Goal: Transaction & Acquisition: Download file/media

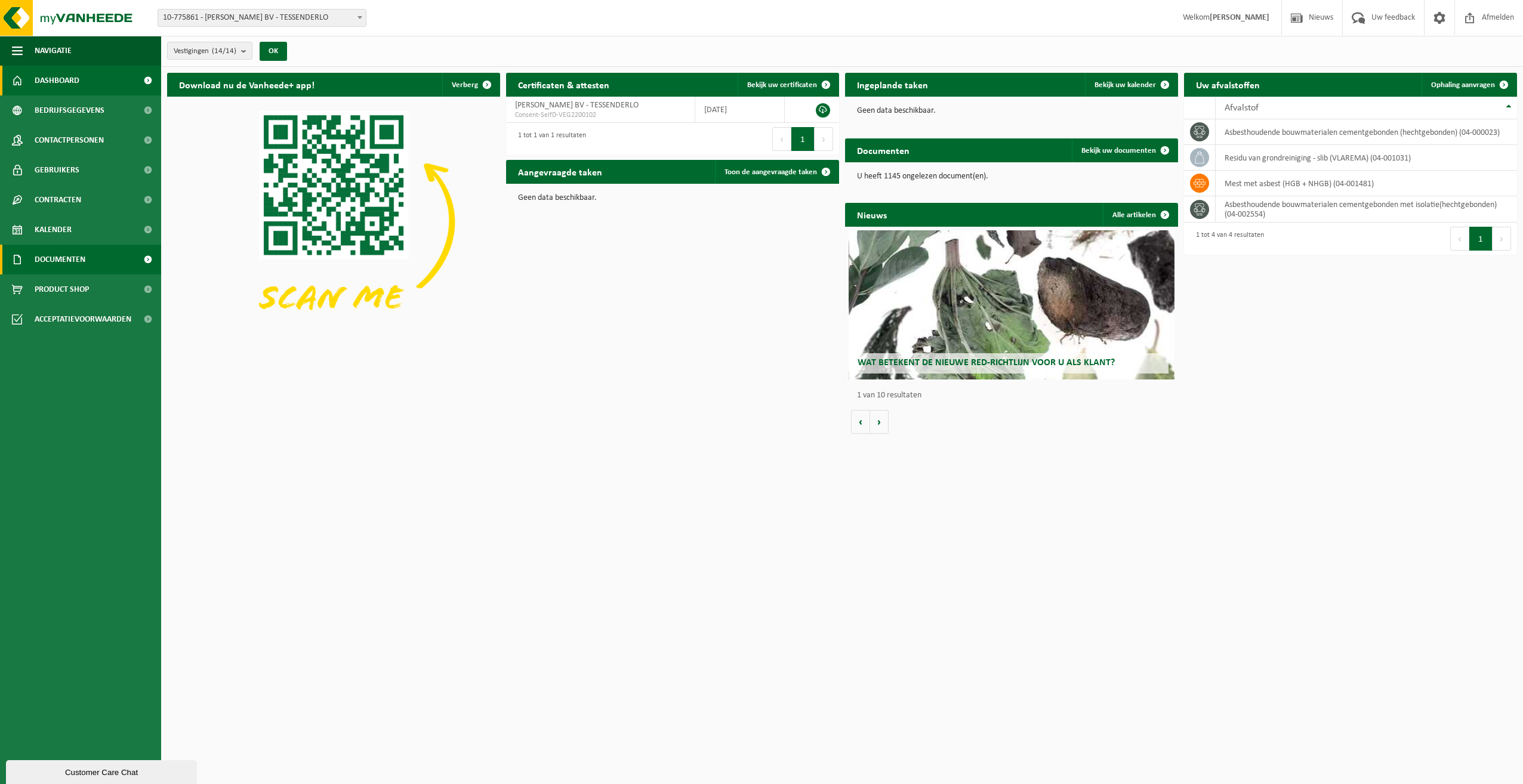
click at [42, 255] on span "Documenten" at bounding box center [60, 259] width 51 height 30
click at [68, 316] on span "Documenten" at bounding box center [58, 314] width 44 height 22
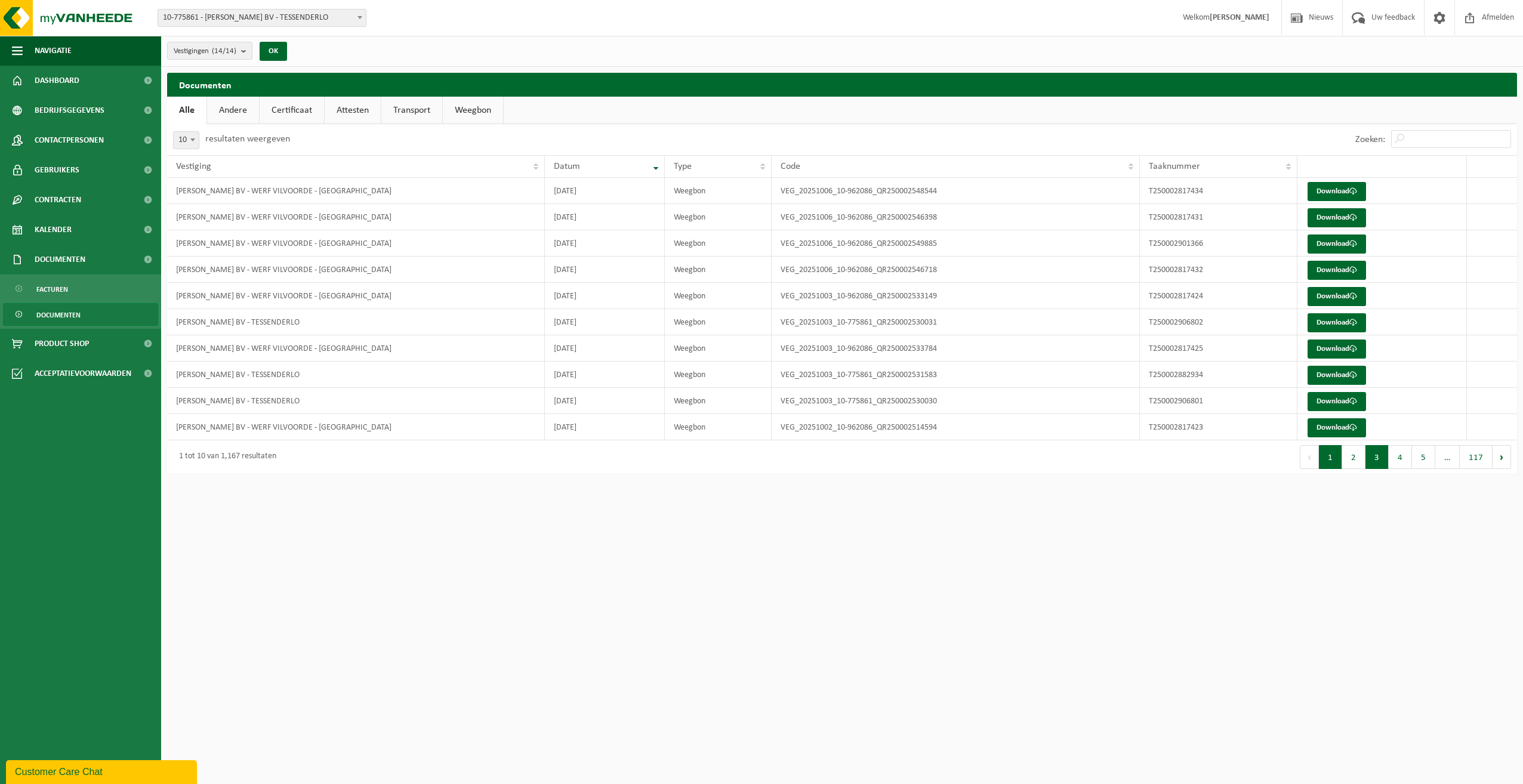
click at [1376, 458] on button "3" at bounding box center [1377, 456] width 23 height 24
click at [1353, 460] on button "2" at bounding box center [1353, 456] width 23 height 24
click at [1376, 458] on button "3" at bounding box center [1377, 456] width 23 height 24
click at [1398, 456] on button "4" at bounding box center [1400, 456] width 23 height 24
click at [1351, 451] on button "2" at bounding box center [1353, 456] width 23 height 24
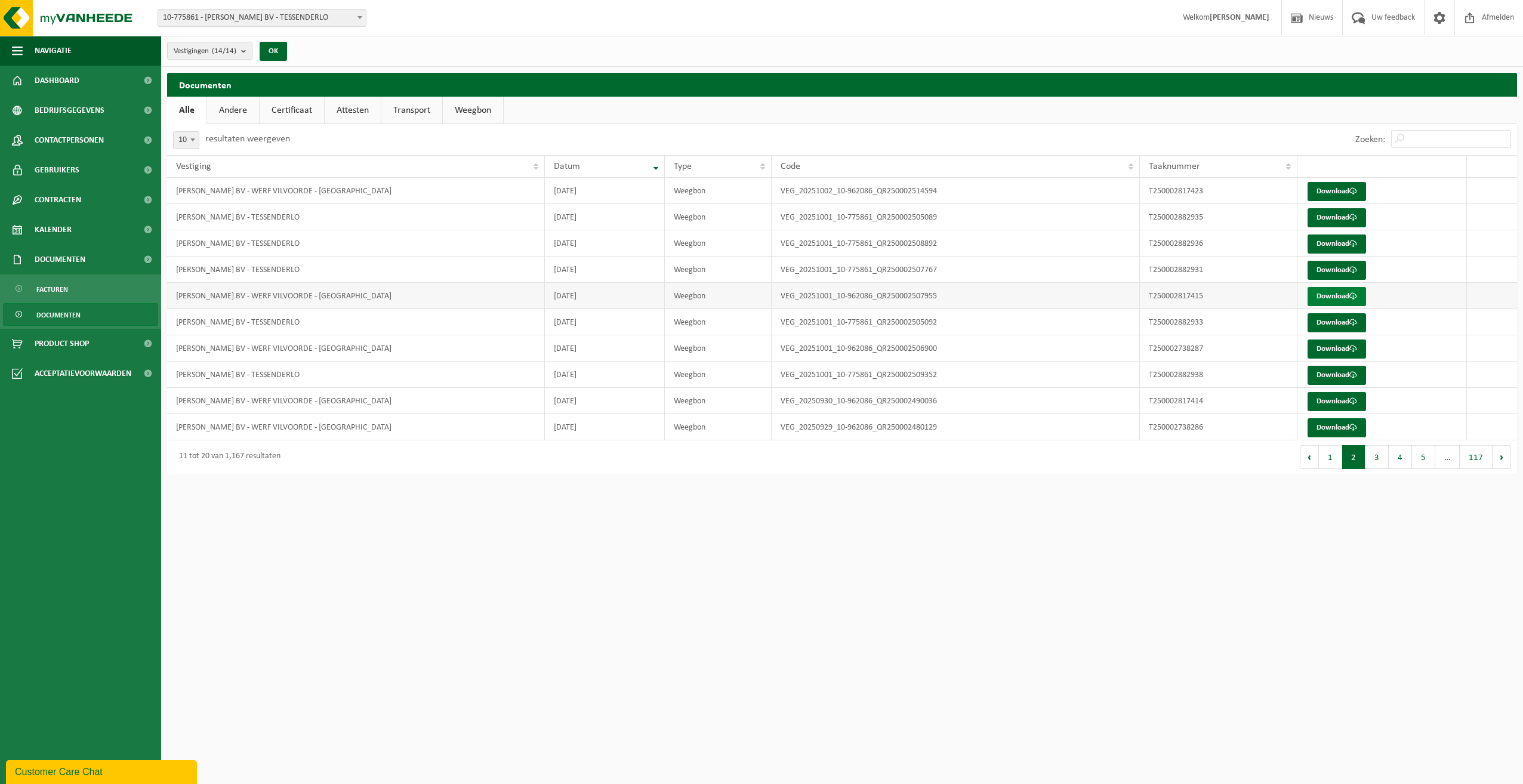
click at [1341, 293] on link "Download" at bounding box center [1336, 296] width 58 height 19
click at [1332, 294] on link "Download" at bounding box center [1336, 296] width 58 height 19
click at [1326, 299] on link "Download" at bounding box center [1336, 296] width 58 height 19
click at [1374, 451] on button "3" at bounding box center [1377, 456] width 23 height 24
click at [1335, 460] on button "1" at bounding box center [1330, 456] width 23 height 24
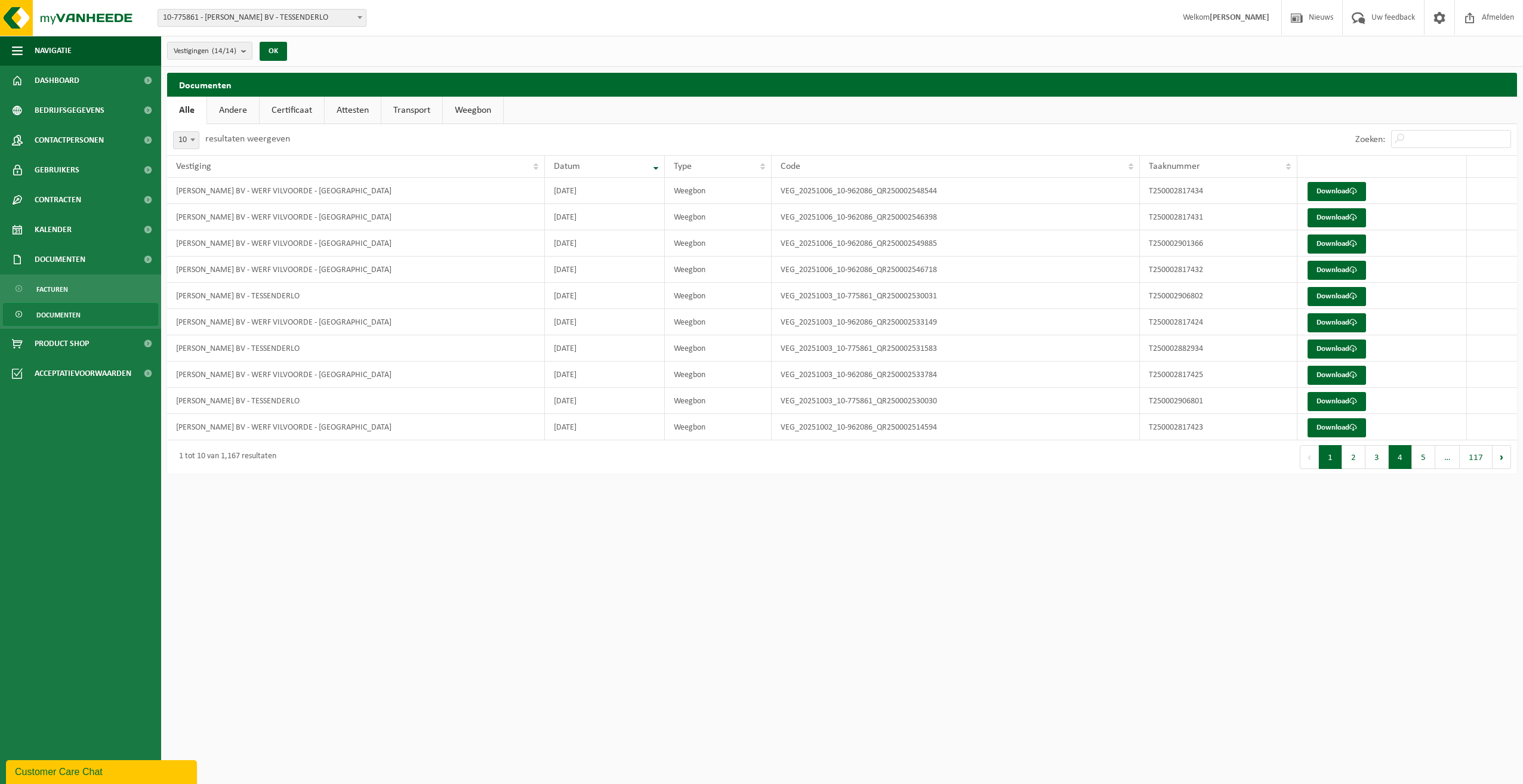
click at [1393, 458] on button "4" at bounding box center [1400, 456] width 23 height 24
click at [1381, 458] on button "3" at bounding box center [1377, 456] width 23 height 24
click at [1350, 458] on button "2" at bounding box center [1353, 456] width 23 height 24
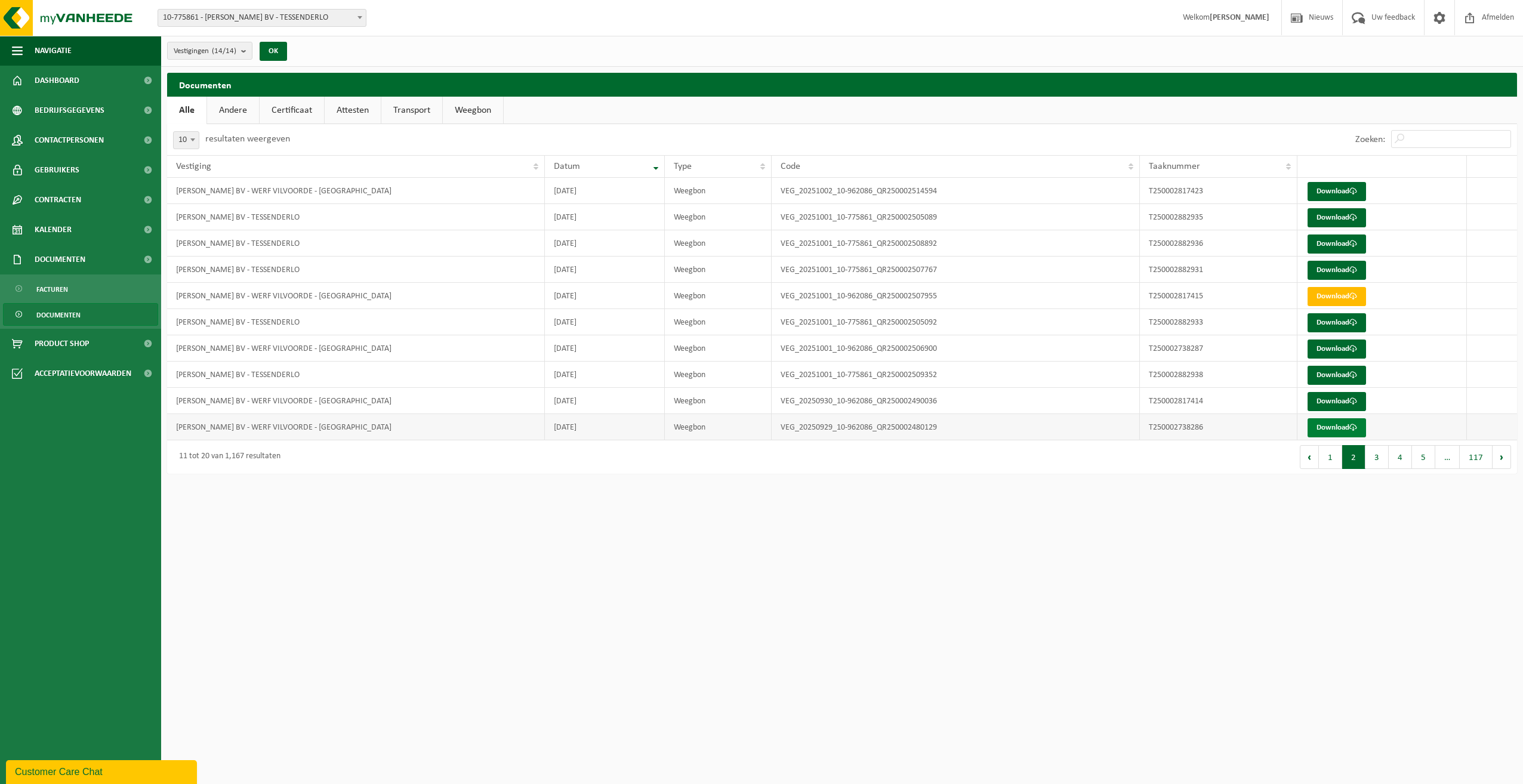
click at [1325, 429] on link "Download" at bounding box center [1336, 428] width 58 height 19
click at [1373, 456] on button "3" at bounding box center [1377, 456] width 23 height 24
click at [1335, 264] on link "Download" at bounding box center [1336, 270] width 58 height 19
click at [1348, 456] on button "2" at bounding box center [1353, 456] width 23 height 24
click at [1395, 458] on button "4" at bounding box center [1400, 456] width 23 height 24
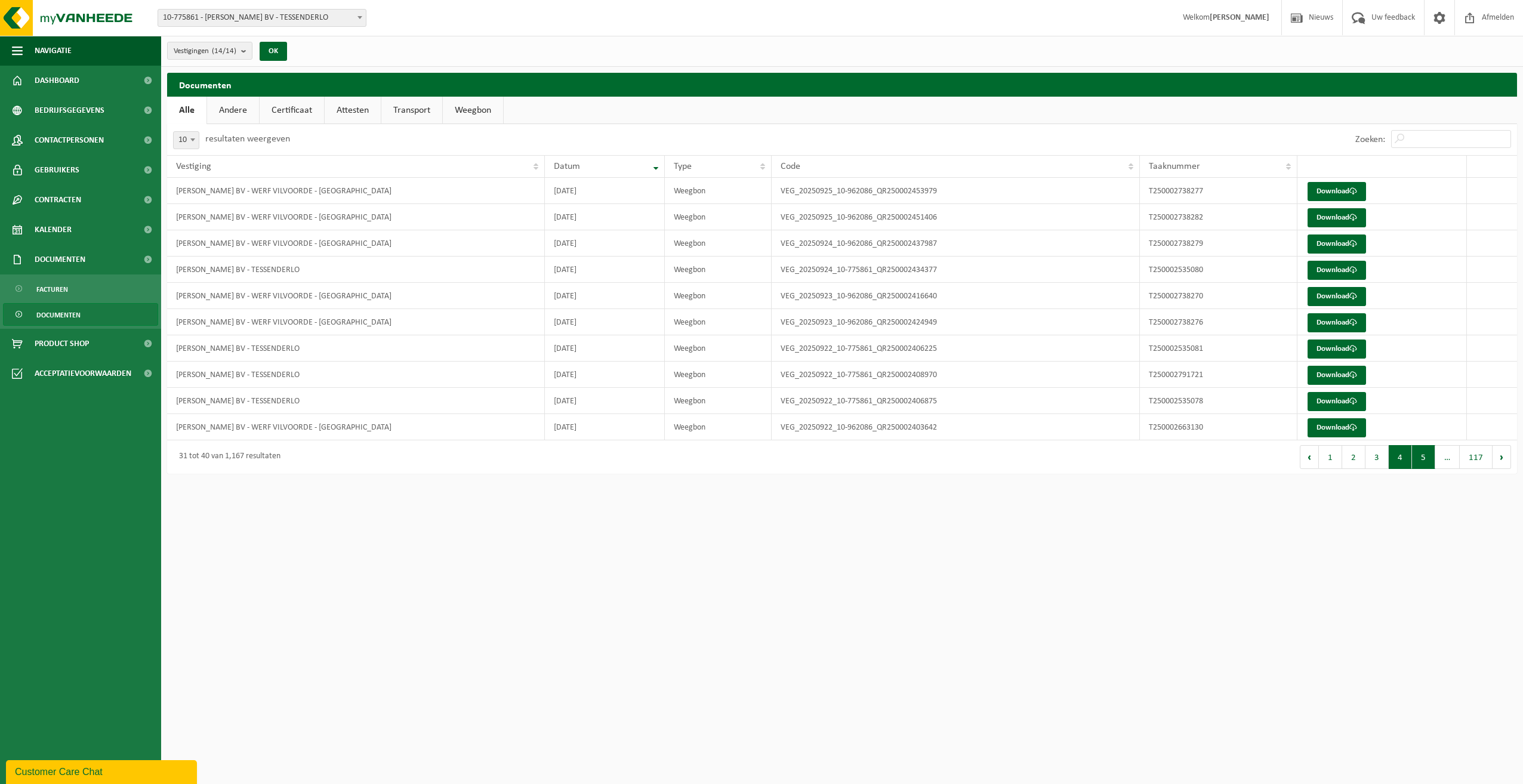
click at [1422, 455] on button "5" at bounding box center [1423, 456] width 23 height 24
click at [1382, 460] on button "4" at bounding box center [1377, 456] width 23 height 24
click at [1374, 458] on button "3" at bounding box center [1377, 456] width 23 height 24
click at [1323, 348] on link "Download" at bounding box center [1336, 349] width 58 height 19
click at [1328, 399] on link "Download" at bounding box center [1336, 401] width 58 height 19
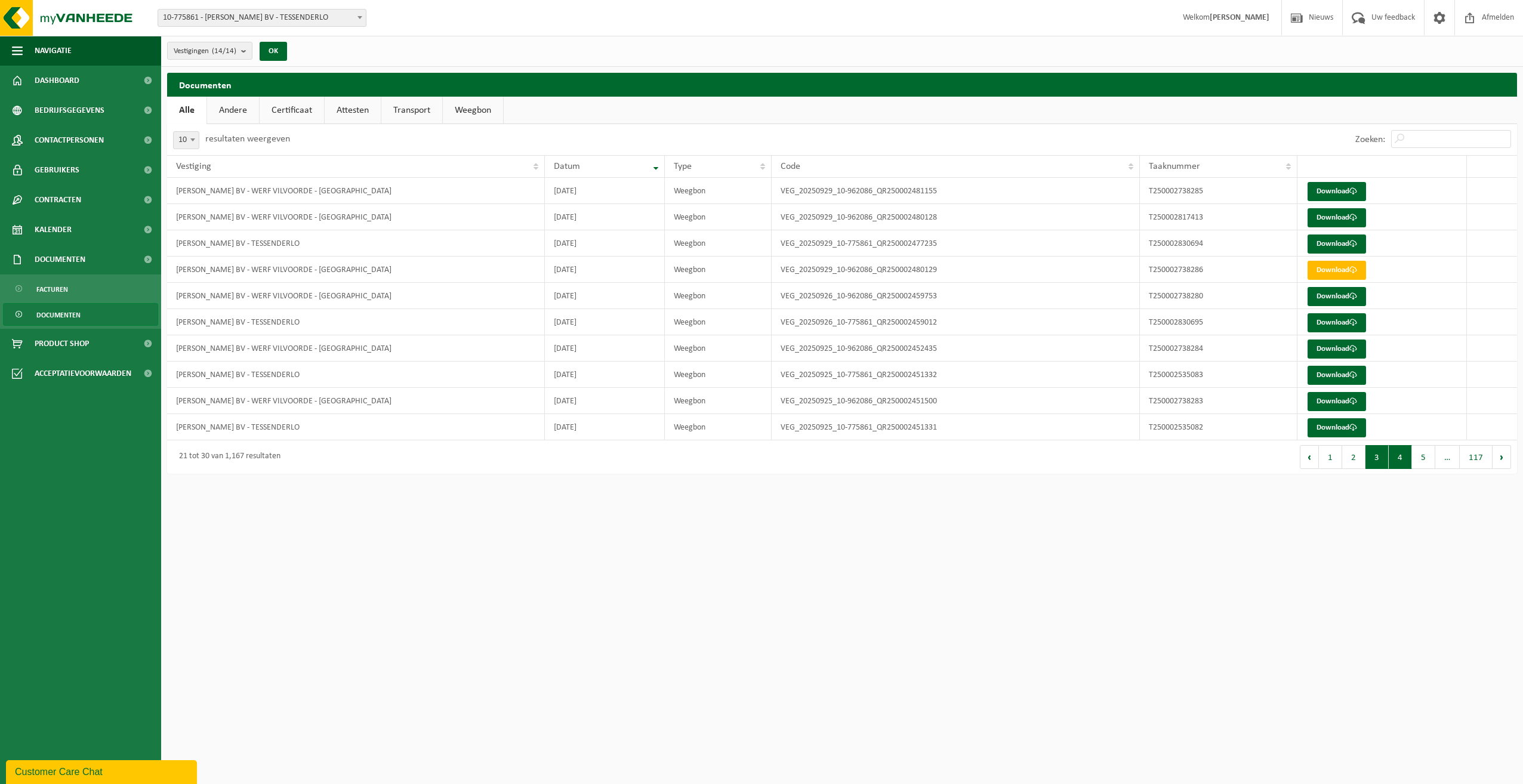
click at [1400, 454] on button "4" at bounding box center [1400, 456] width 23 height 24
click at [1332, 189] on link "Download" at bounding box center [1336, 191] width 58 height 19
click at [1378, 456] on button "3" at bounding box center [1377, 456] width 23 height 24
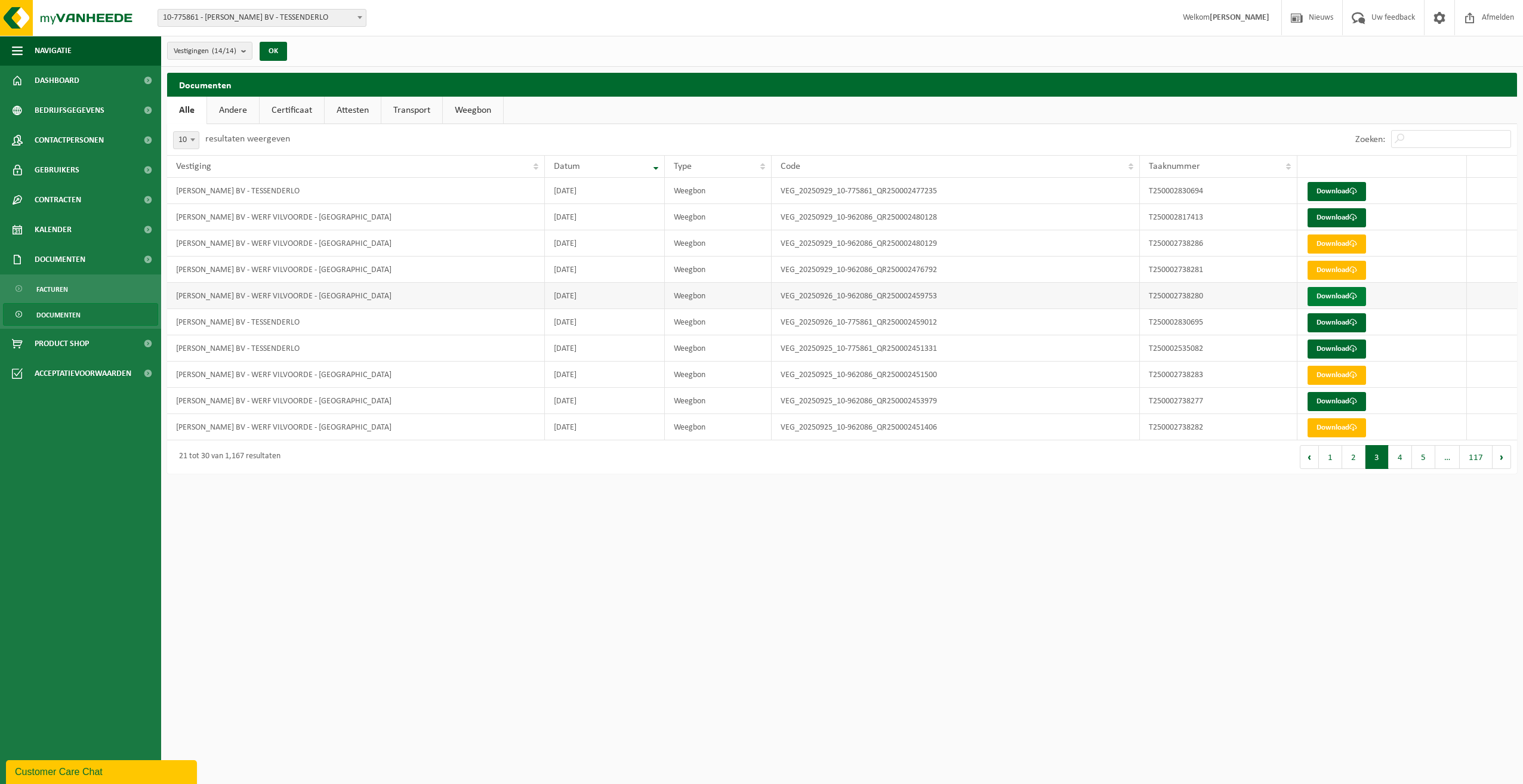
click at [1327, 295] on link "Download" at bounding box center [1336, 296] width 58 height 19
click at [1396, 463] on button "4" at bounding box center [1400, 456] width 23 height 24
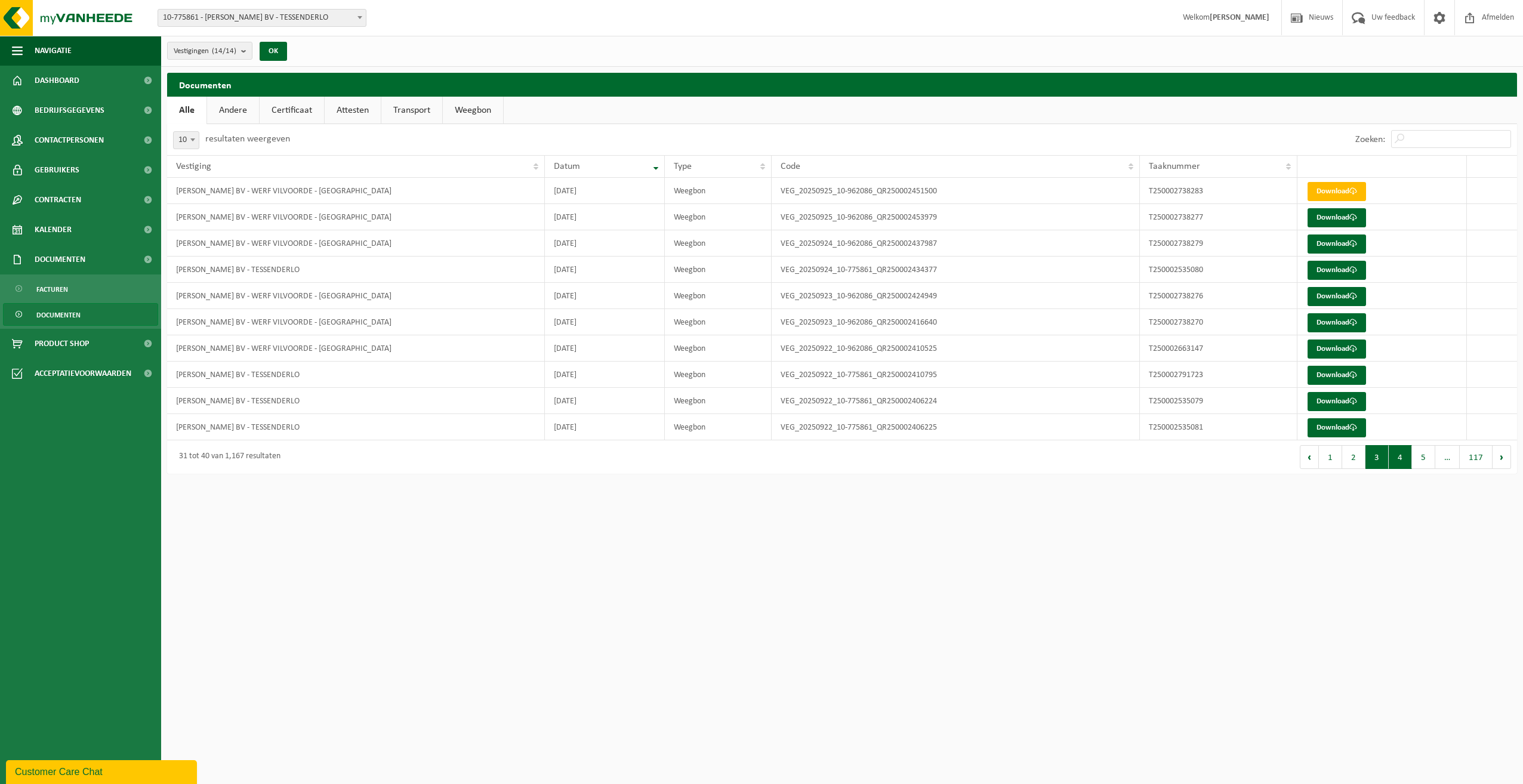
click at [1375, 458] on button "3" at bounding box center [1377, 456] width 23 height 24
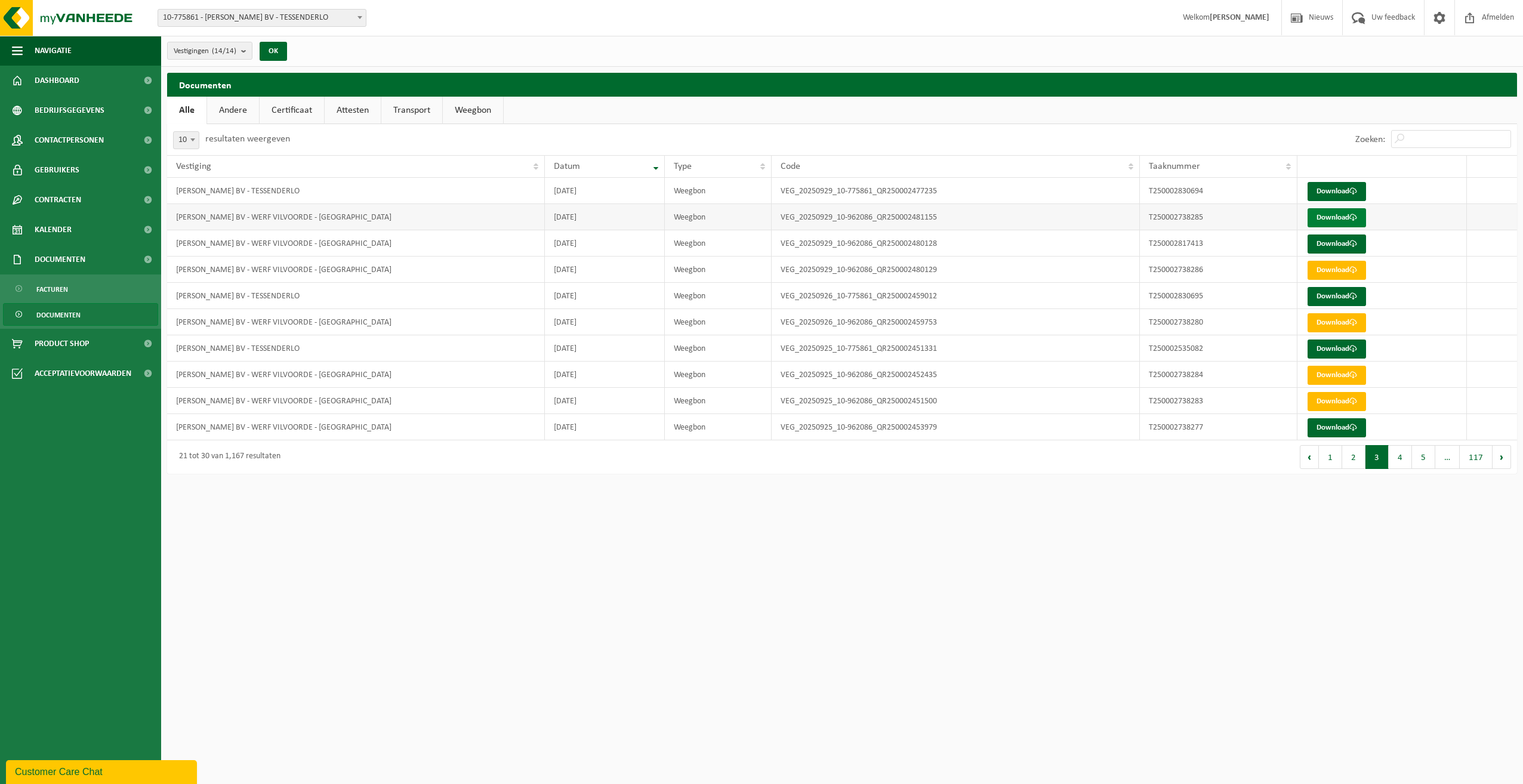
click at [1325, 218] on link "Download" at bounding box center [1336, 218] width 58 height 19
click at [1326, 426] on link "Download" at bounding box center [1336, 428] width 58 height 19
click at [1399, 460] on button "4" at bounding box center [1400, 456] width 23 height 24
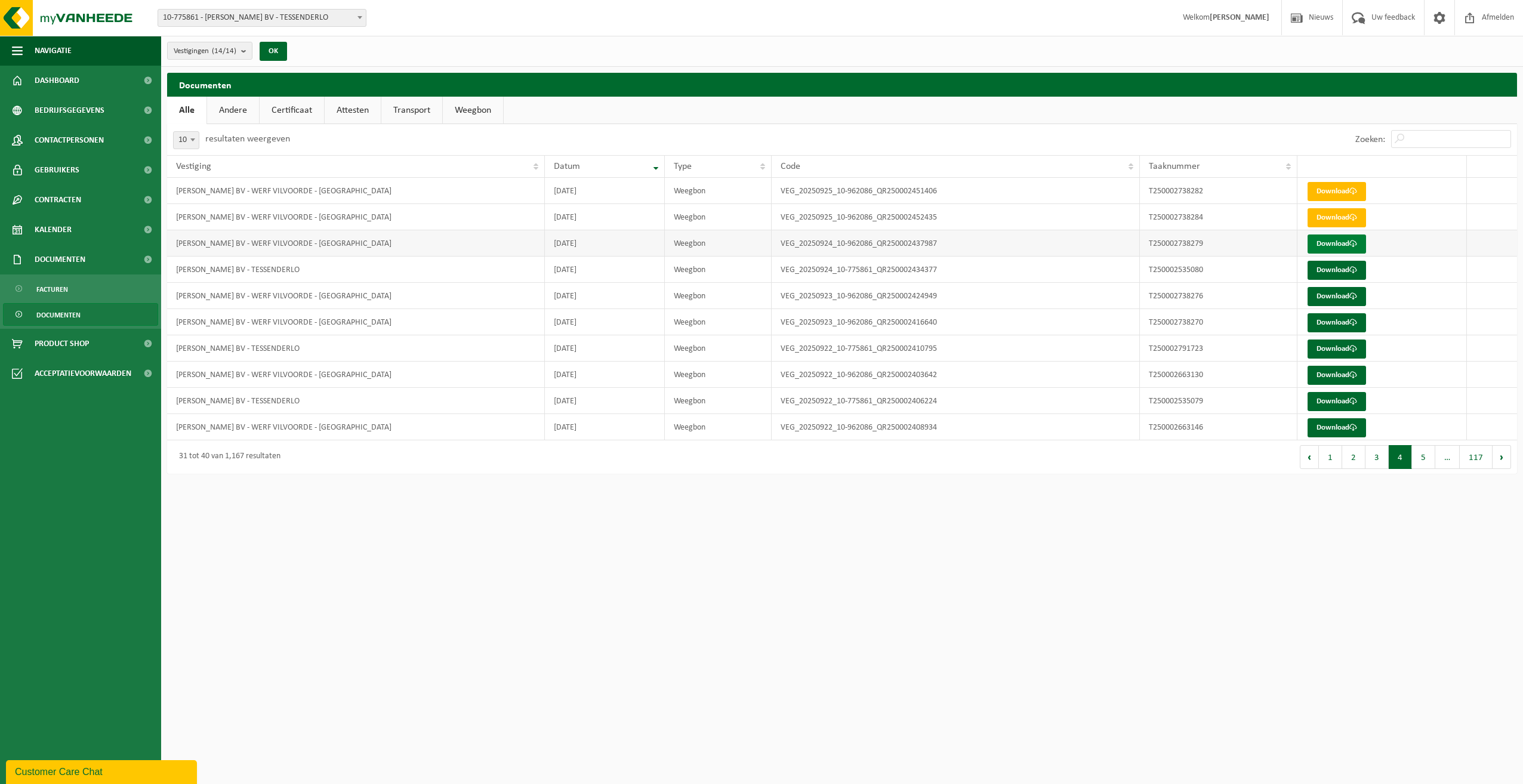
click at [1338, 243] on link "Download" at bounding box center [1336, 244] width 58 height 19
click at [1332, 321] on link "Download" at bounding box center [1336, 323] width 58 height 19
click at [1320, 294] on link "Download" at bounding box center [1336, 296] width 58 height 19
click at [1425, 456] on button "5" at bounding box center [1423, 456] width 23 height 24
click at [1380, 461] on button "4" at bounding box center [1377, 456] width 23 height 24
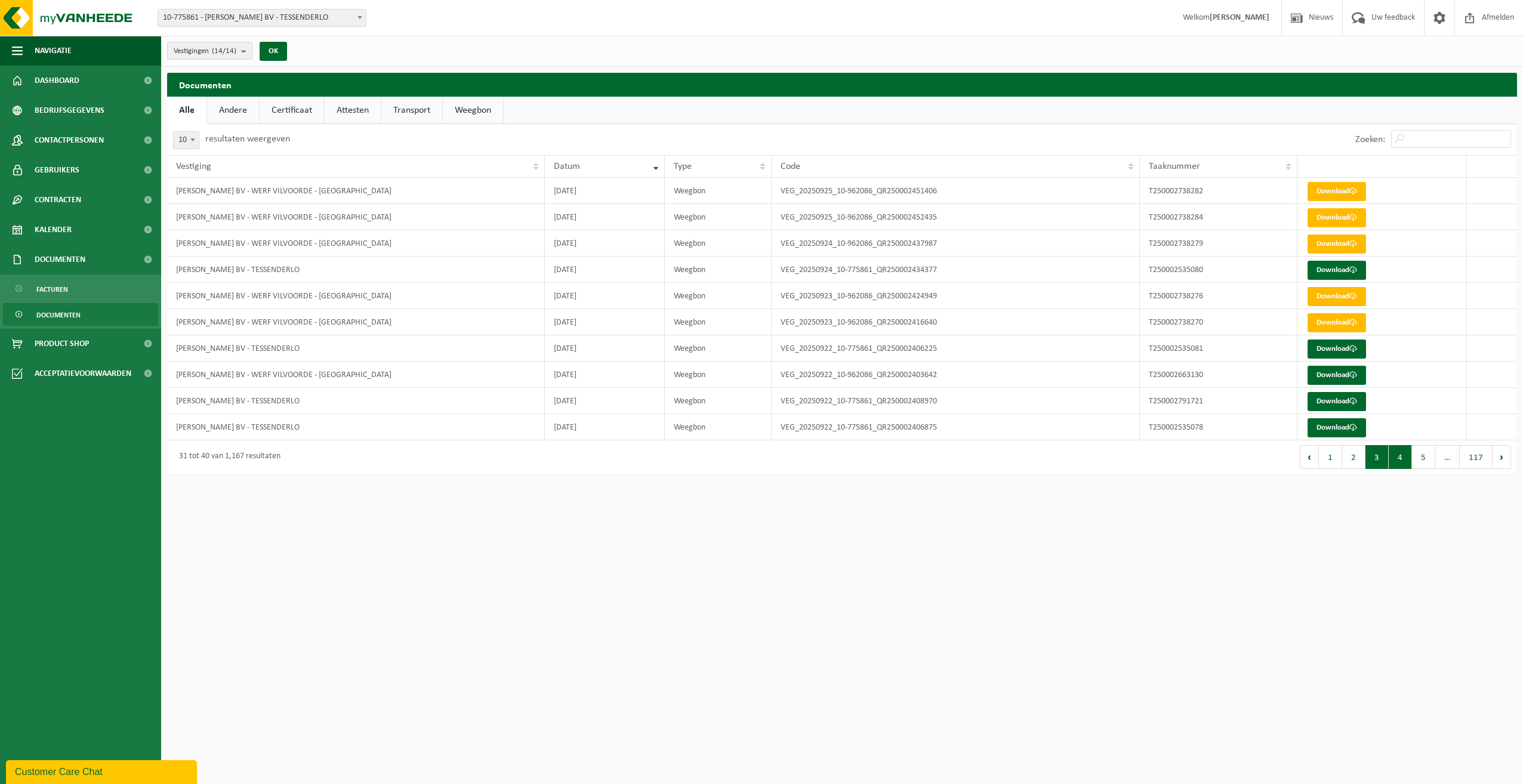
click at [1382, 463] on button "3" at bounding box center [1377, 456] width 23 height 24
click at [1422, 456] on button "5" at bounding box center [1423, 456] width 23 height 24
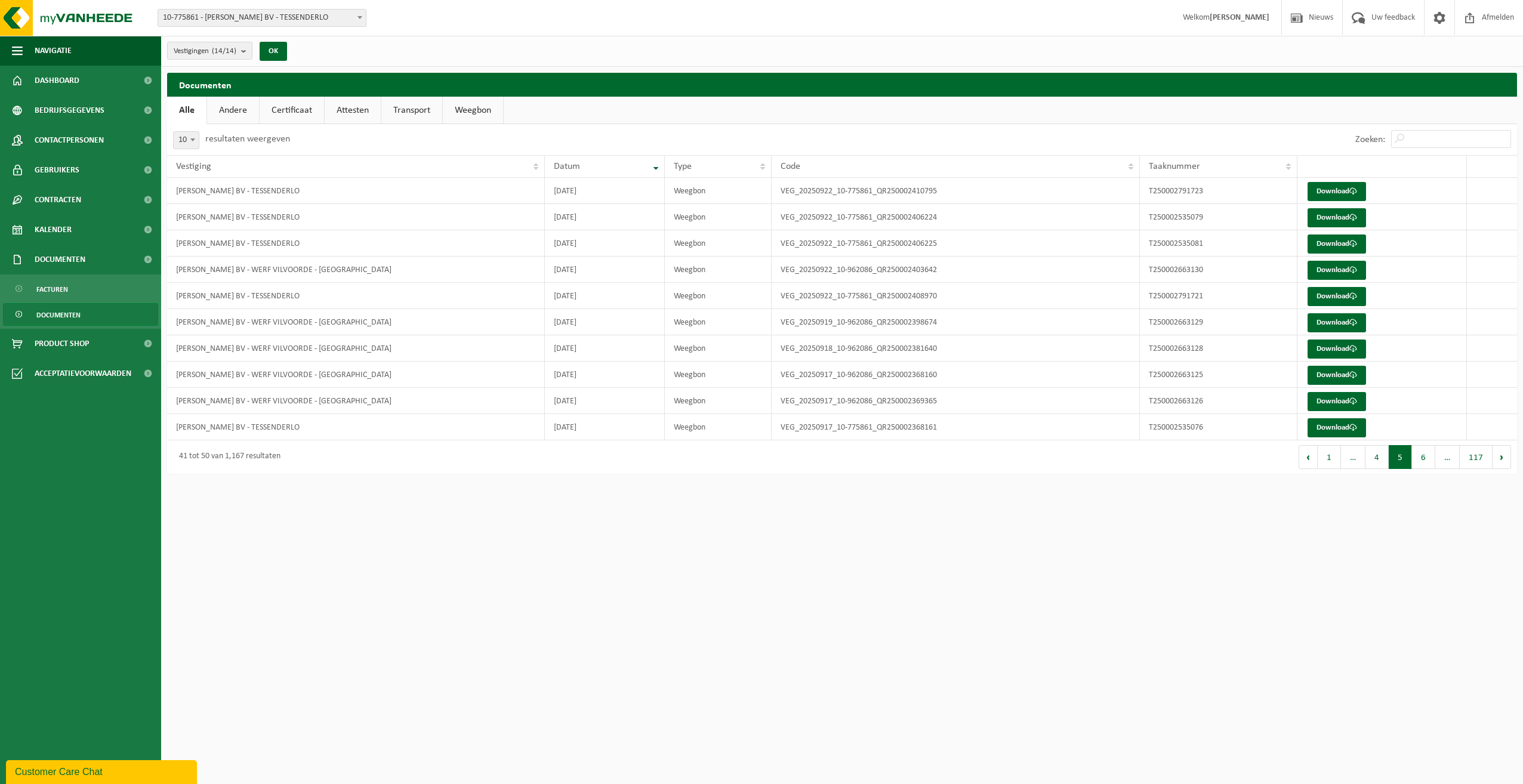
click at [1396, 456] on button "5" at bounding box center [1400, 456] width 23 height 24
click at [1380, 459] on button "4" at bounding box center [1377, 456] width 23 height 24
click at [1325, 426] on link "Download" at bounding box center [1336, 428] width 58 height 19
click at [1321, 374] on link "Download" at bounding box center [1336, 375] width 58 height 19
click at [1428, 456] on button "5" at bounding box center [1423, 456] width 23 height 24
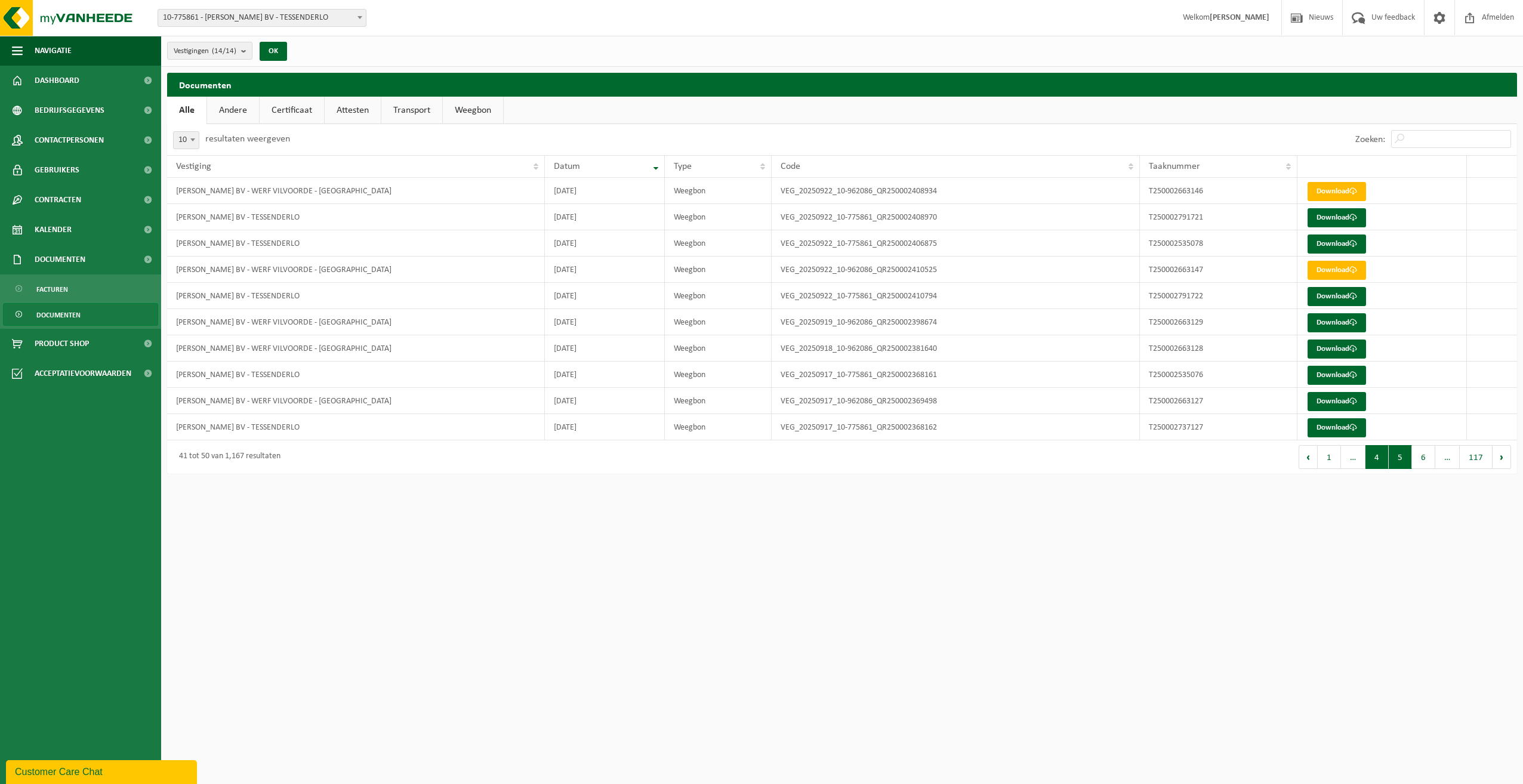
click at [1370, 456] on button "4" at bounding box center [1377, 456] width 23 height 24
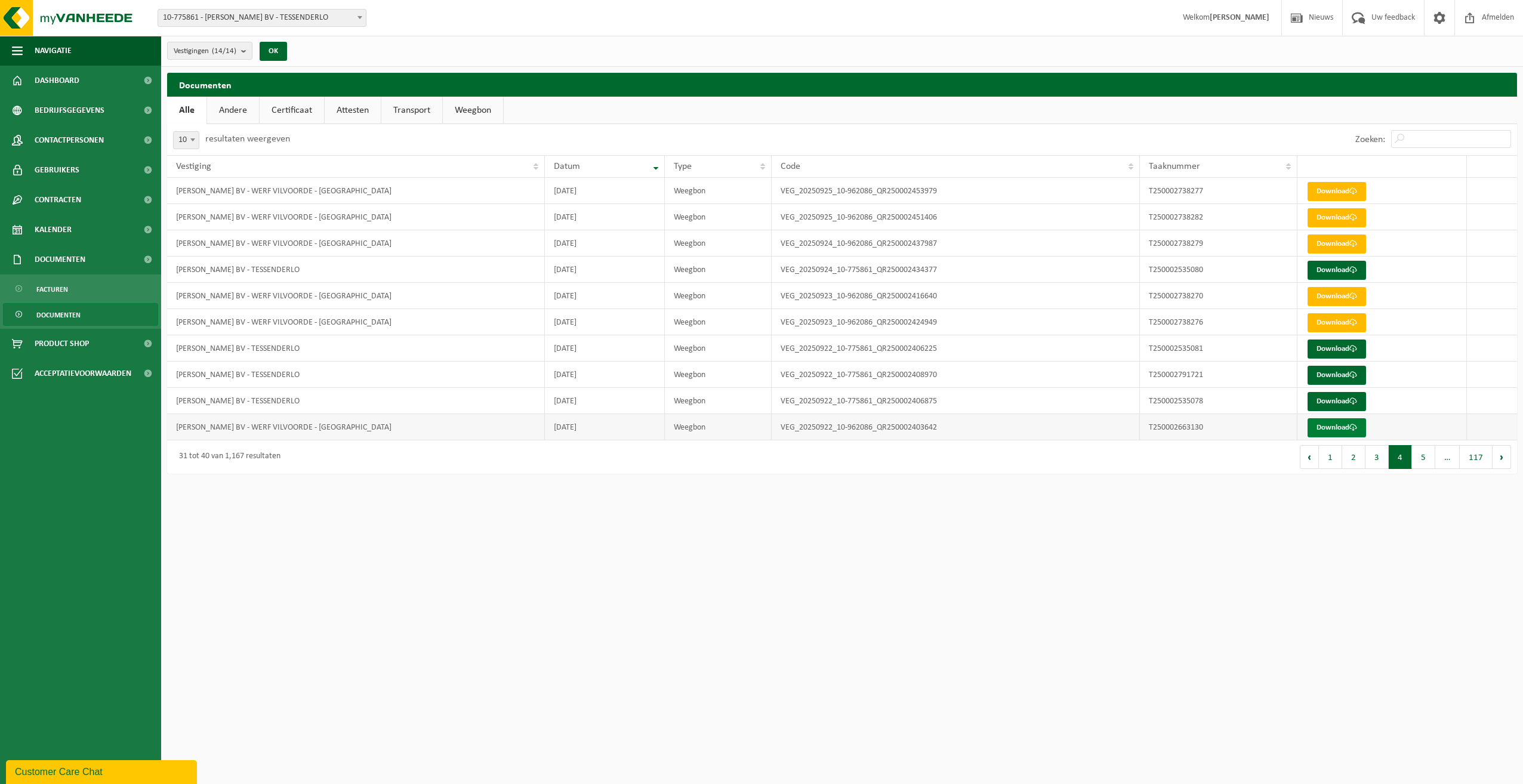
click at [1330, 428] on link "Download" at bounding box center [1336, 428] width 58 height 19
click at [1429, 456] on button "5" at bounding box center [1423, 456] width 23 height 24
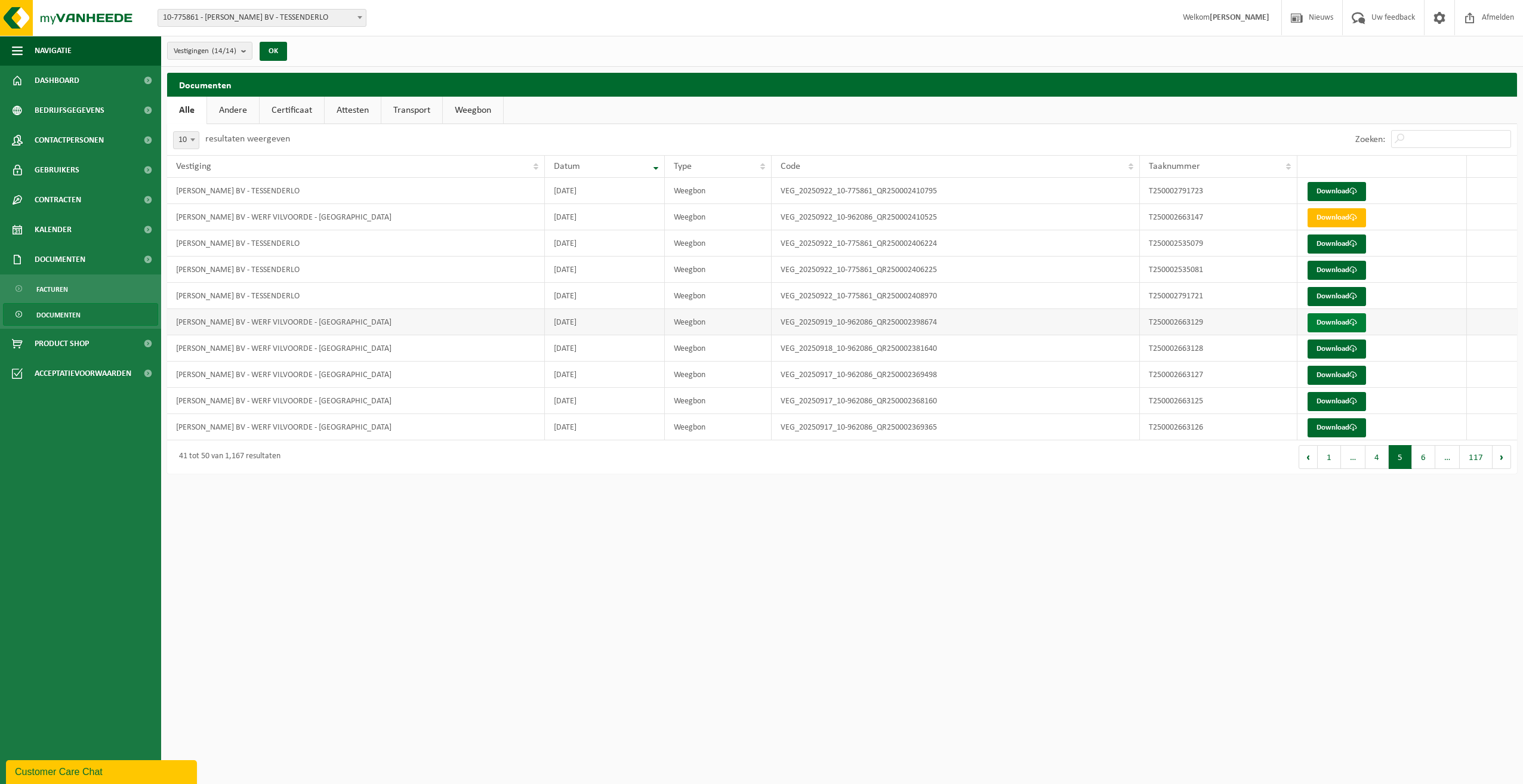
click at [1330, 321] on link "Download" at bounding box center [1336, 323] width 58 height 19
click at [1328, 346] on link "Download" at bounding box center [1336, 349] width 58 height 19
click at [1333, 369] on link "Download" at bounding box center [1336, 375] width 58 height 19
click at [1327, 424] on link "Download" at bounding box center [1336, 428] width 58 height 19
click at [1333, 400] on link "Download" at bounding box center [1336, 401] width 58 height 19
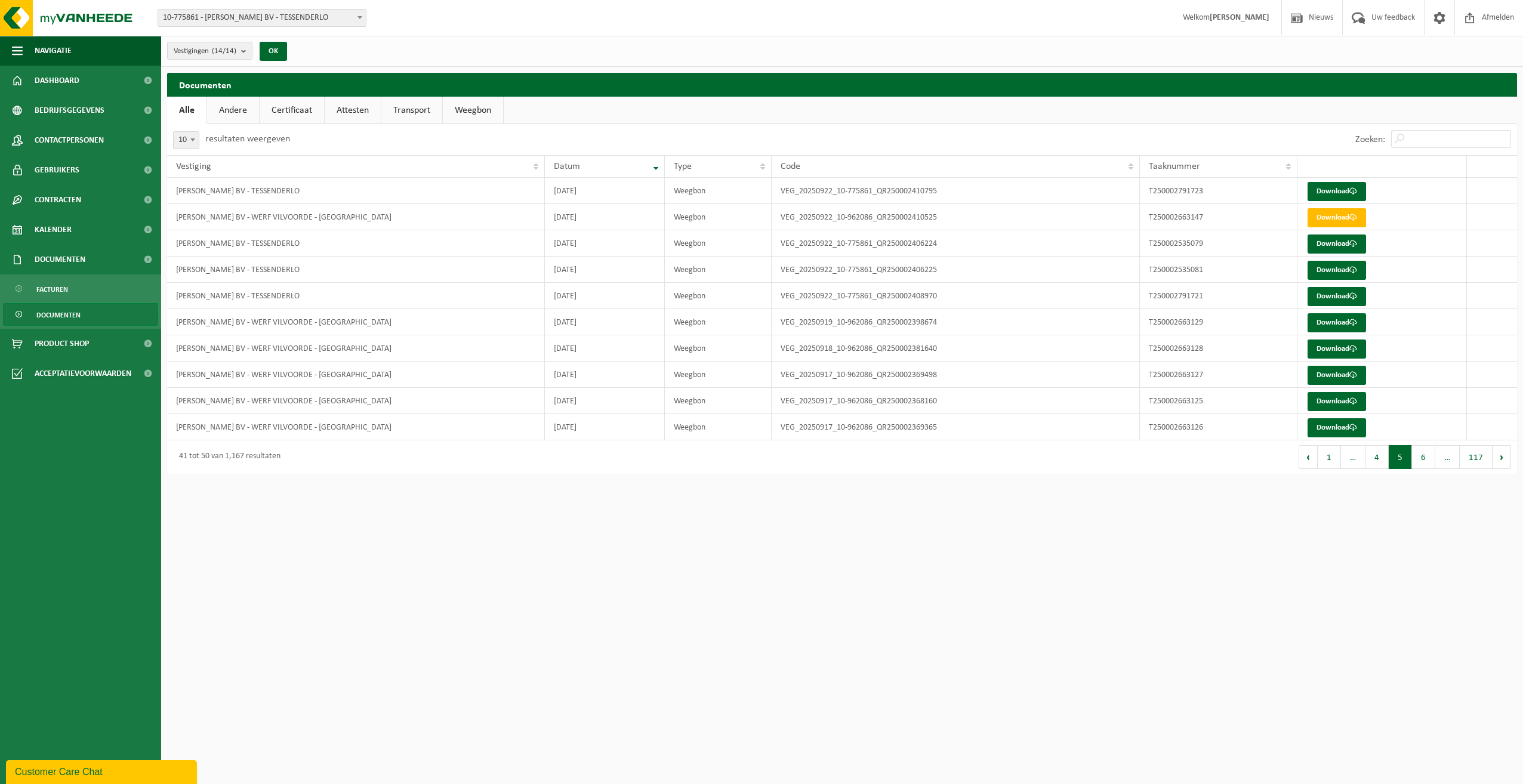
click at [1427, 454] on button "6" at bounding box center [1423, 456] width 23 height 24
click at [1322, 269] on link "Download" at bounding box center [1336, 270] width 58 height 19
click at [1326, 243] on link "Download" at bounding box center [1336, 244] width 58 height 19
click at [1332, 292] on link "Download" at bounding box center [1336, 296] width 58 height 19
click at [1424, 456] on button "7" at bounding box center [1423, 456] width 23 height 24
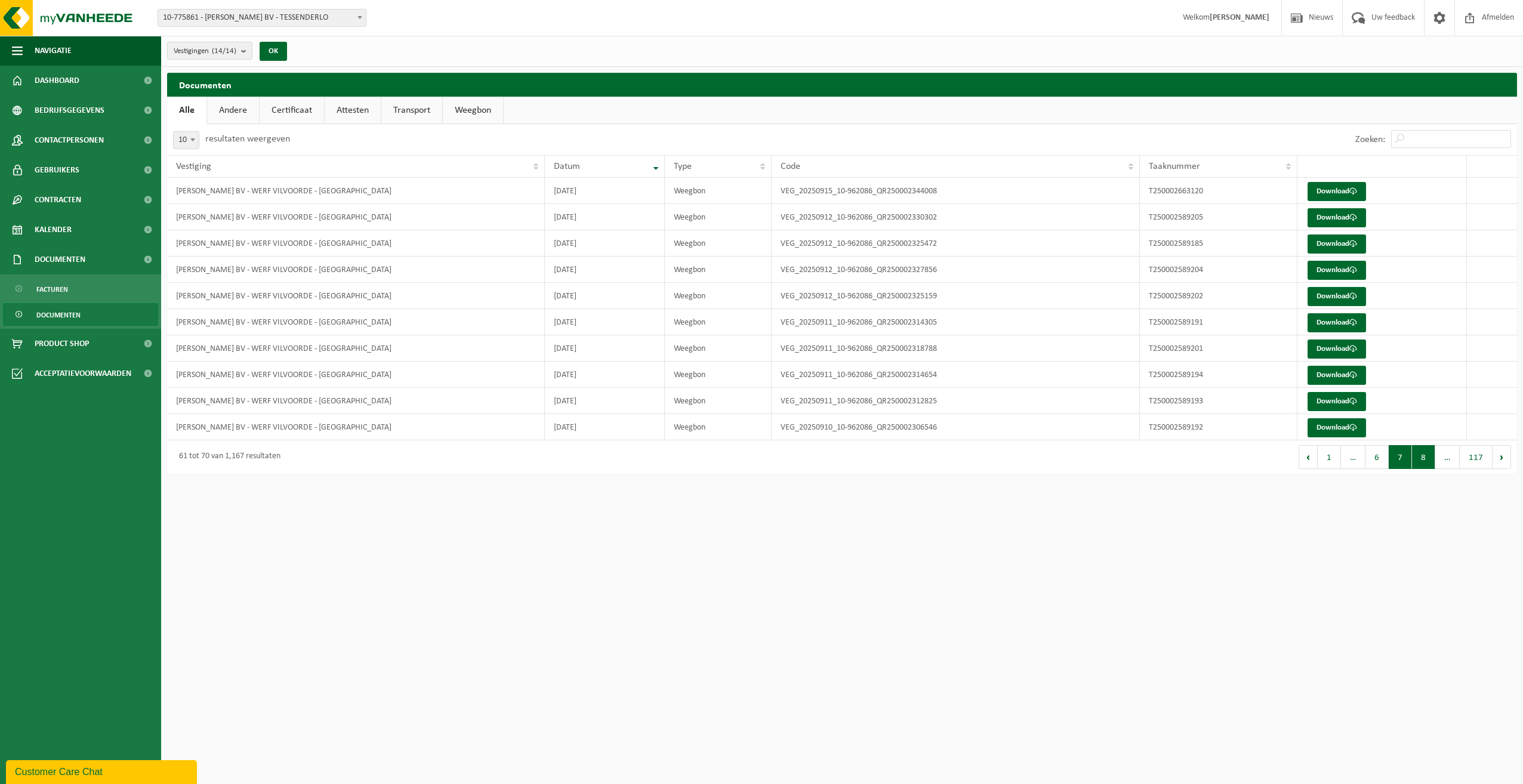
click at [1421, 462] on button "8" at bounding box center [1423, 456] width 23 height 24
click at [1371, 458] on button "7" at bounding box center [1377, 456] width 23 height 24
click at [1353, 460] on span "…" at bounding box center [1353, 456] width 24 height 24
click at [1426, 460] on button "8" at bounding box center [1423, 456] width 23 height 24
click at [1367, 461] on button "7" at bounding box center [1377, 456] width 23 height 24
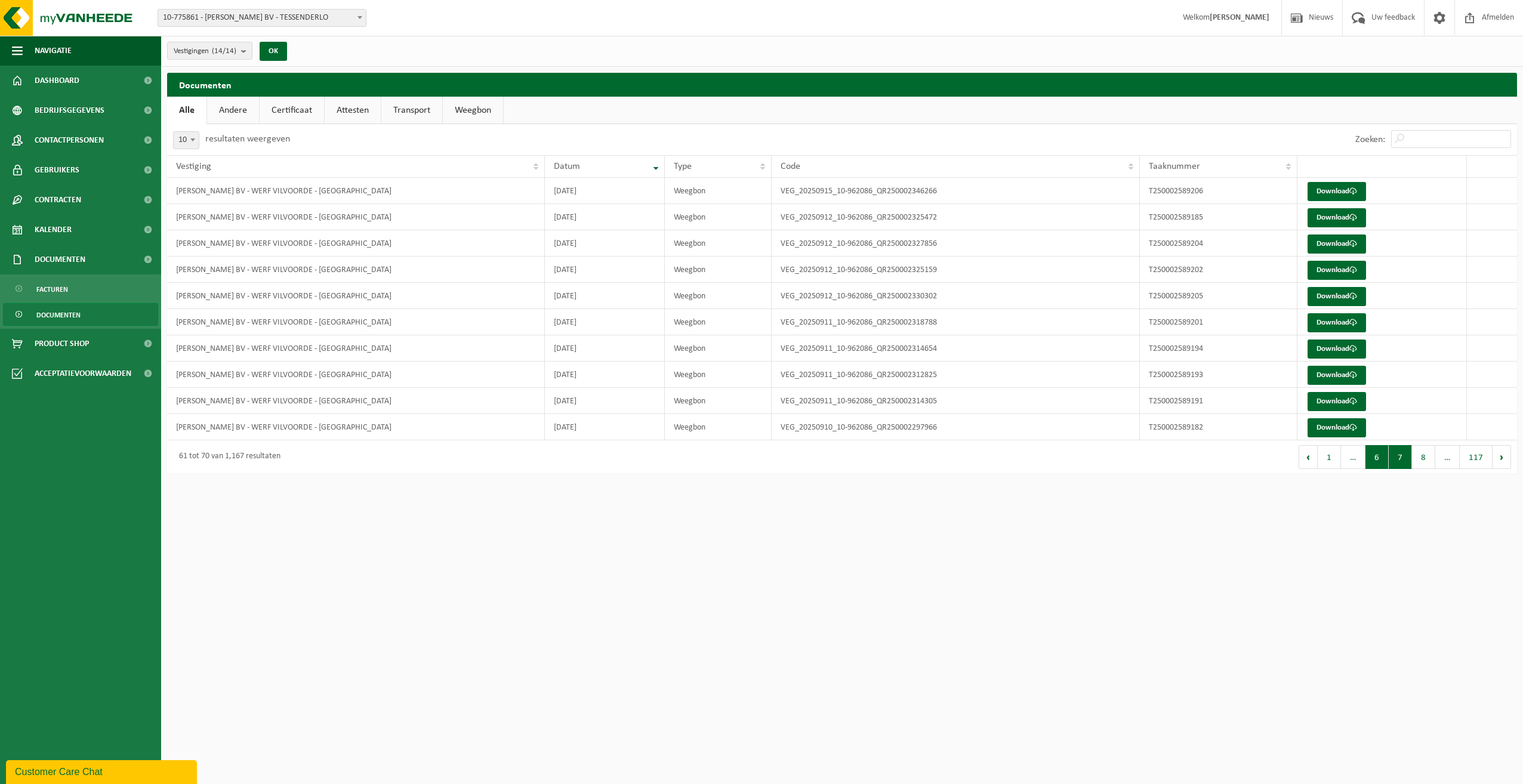
click at [1379, 458] on button "6" at bounding box center [1377, 456] width 23 height 24
click at [1338, 398] on link "Download" at bounding box center [1336, 401] width 58 height 19
click at [1419, 461] on button "7" at bounding box center [1423, 456] width 23 height 24
click at [1319, 189] on link "Download" at bounding box center [1336, 191] width 58 height 19
click at [1428, 461] on button "8" at bounding box center [1423, 456] width 23 height 24
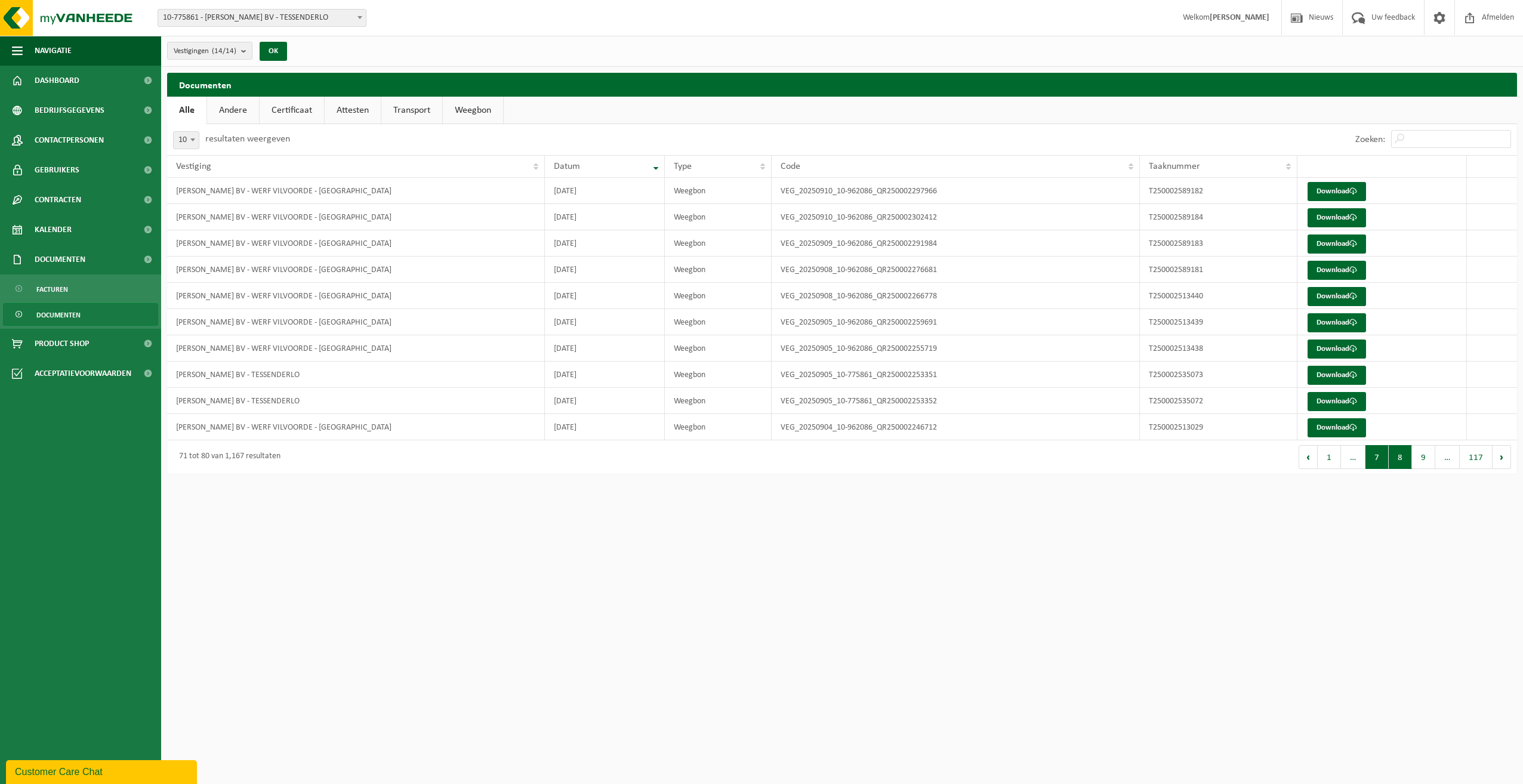
click at [1378, 462] on button "7" at bounding box center [1377, 456] width 23 height 24
click at [1359, 459] on span "…" at bounding box center [1353, 456] width 24 height 24
click at [1357, 459] on span "…" at bounding box center [1353, 456] width 24 height 24
click at [1314, 461] on button "Vorige" at bounding box center [1308, 456] width 19 height 24
click at [1378, 460] on button "5" at bounding box center [1377, 456] width 23 height 24
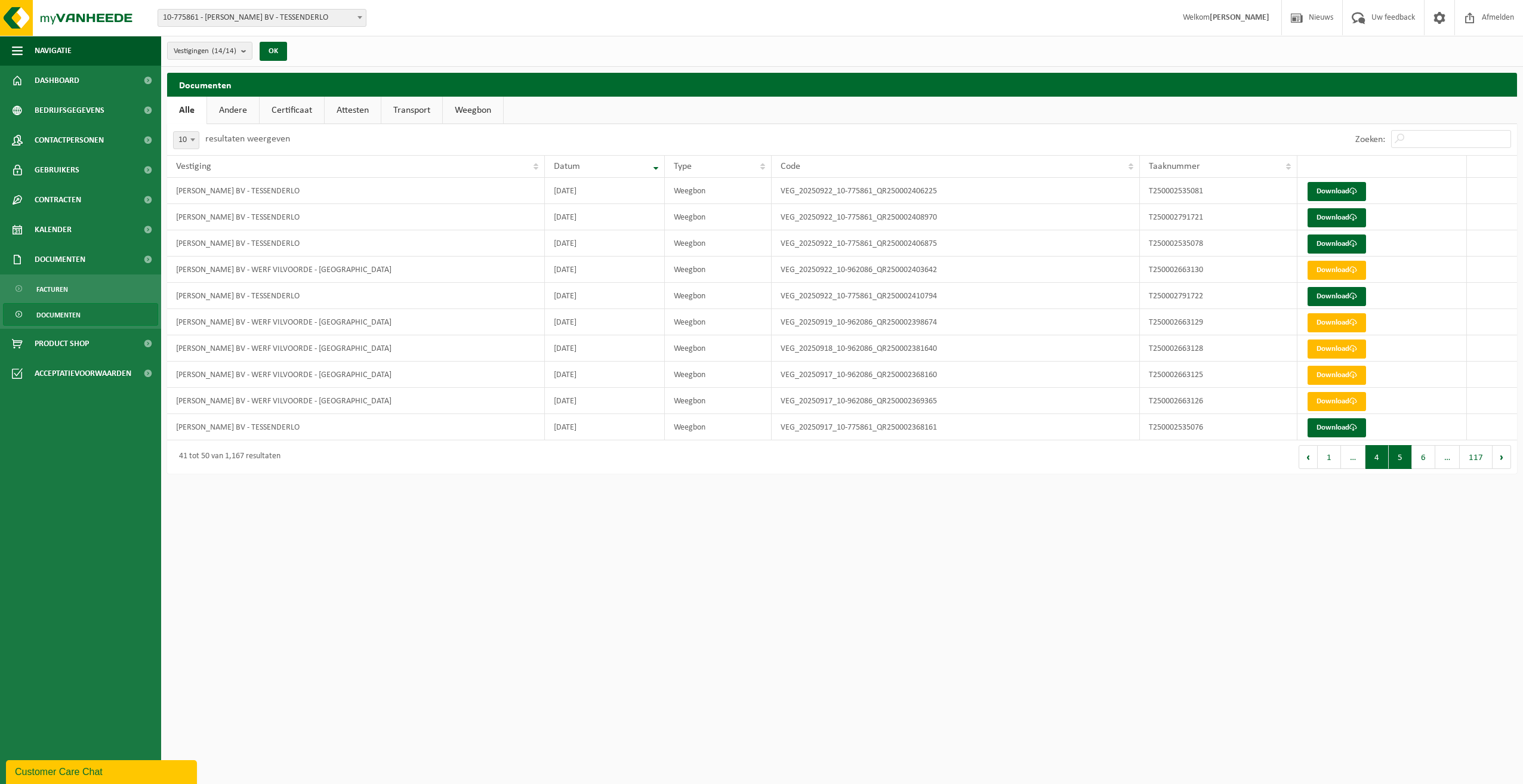
click at [1379, 460] on button "4" at bounding box center [1377, 456] width 23 height 24
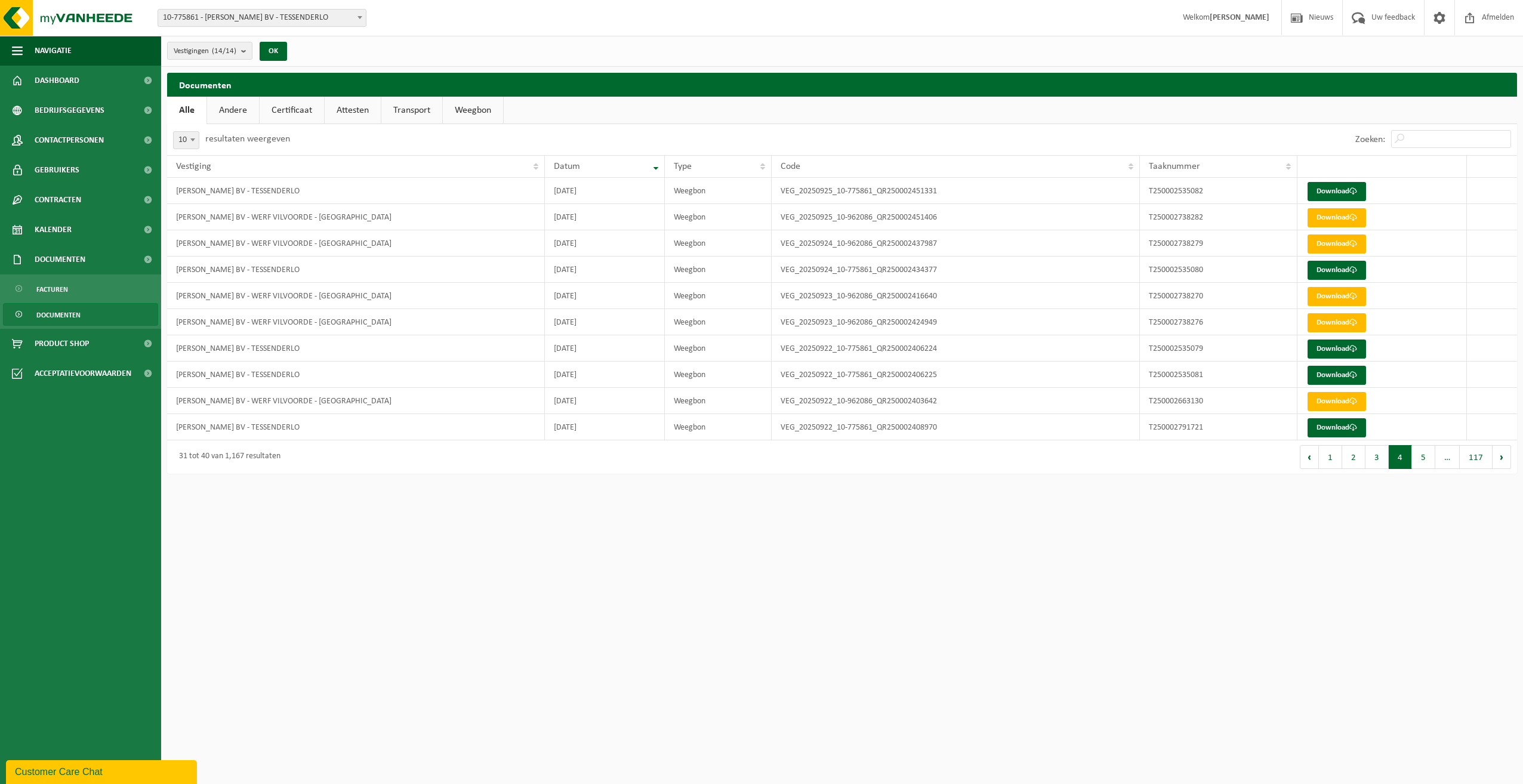
click at [1397, 460] on button "4" at bounding box center [1400, 456] width 23 height 24
click at [1418, 460] on button "5" at bounding box center [1423, 456] width 23 height 24
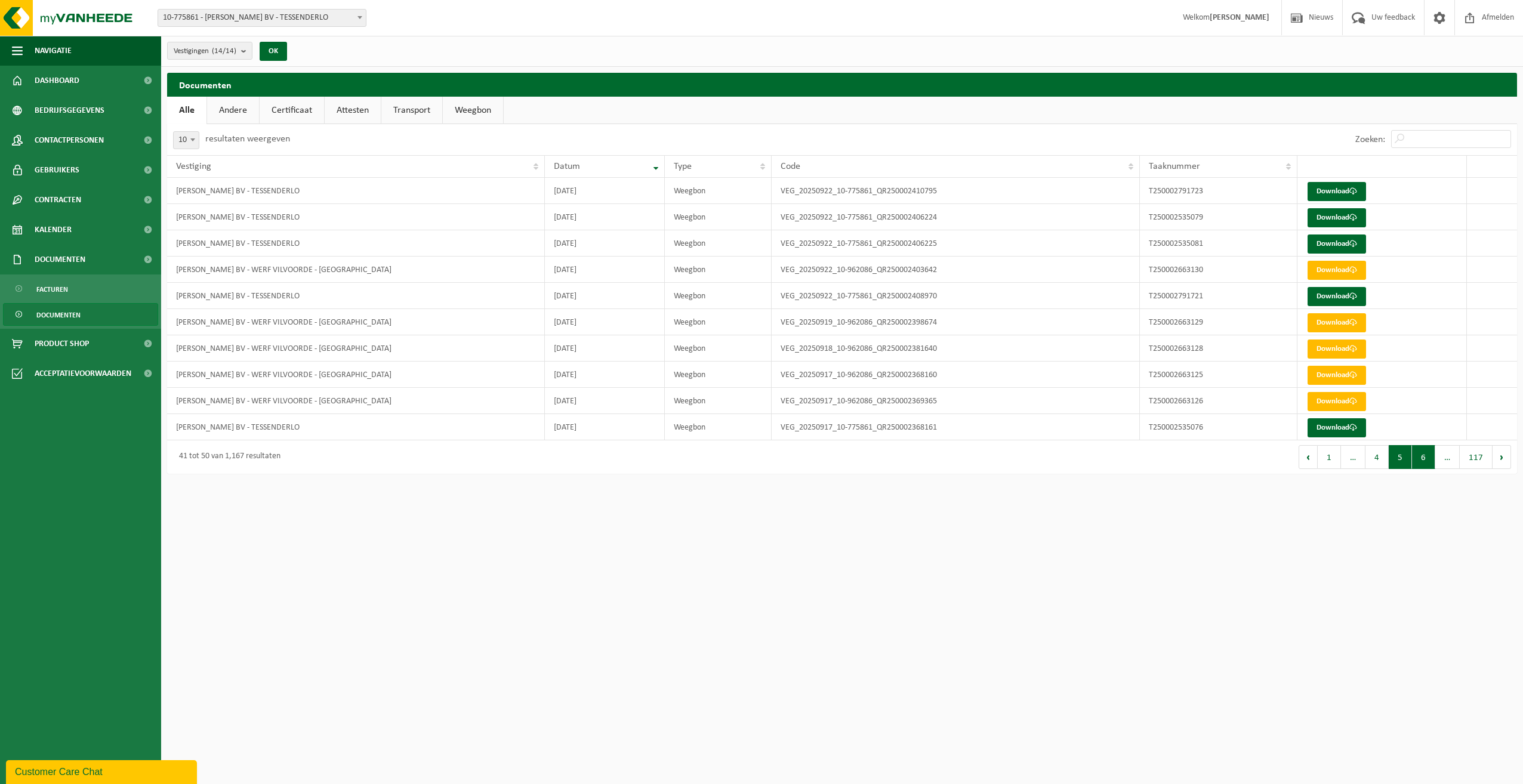
click at [1424, 458] on button "6" at bounding box center [1423, 456] width 23 height 24
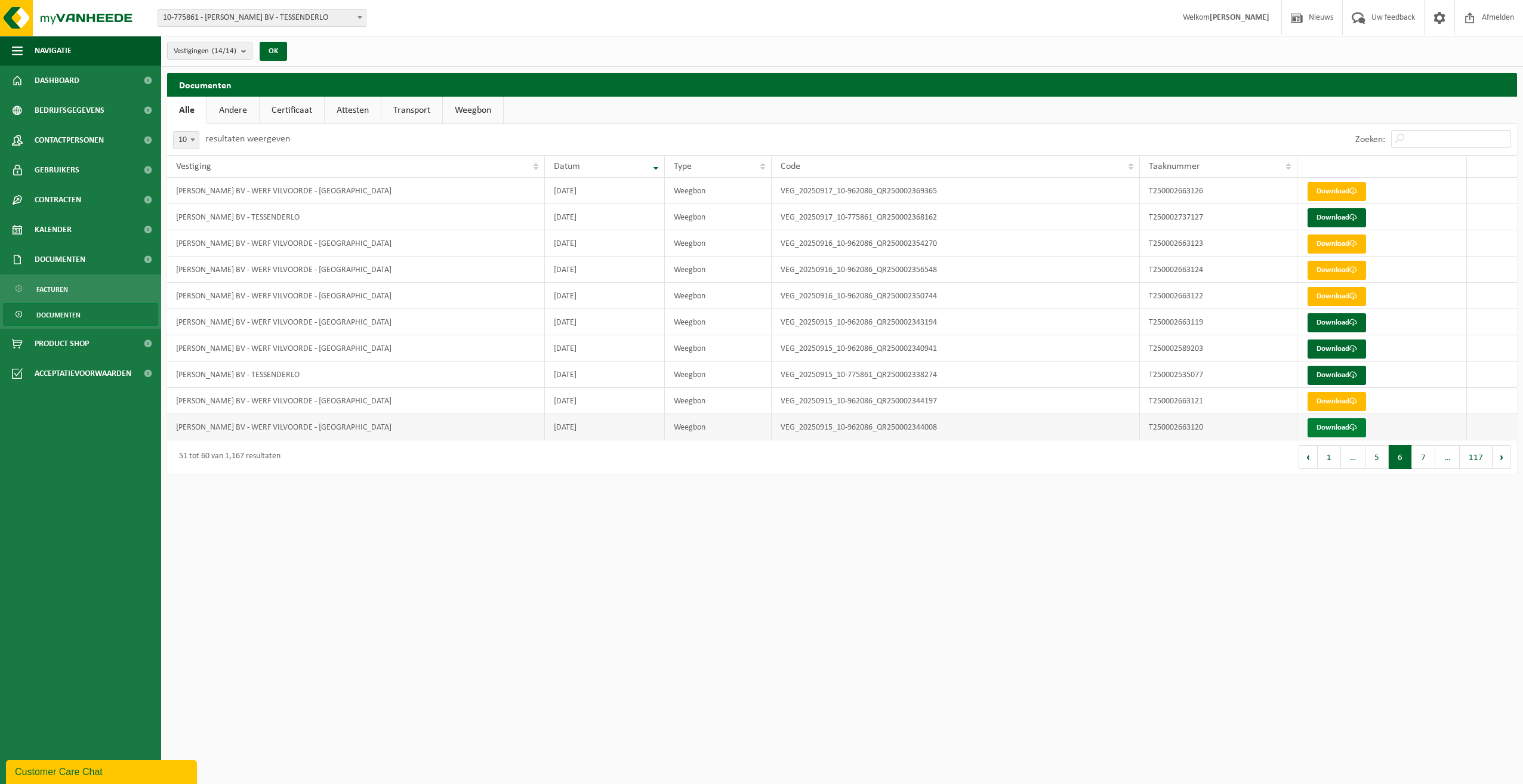
click at [1341, 426] on link "Download" at bounding box center [1336, 428] width 58 height 19
click at [1328, 316] on link "Download" at bounding box center [1336, 323] width 58 height 19
click at [1327, 346] on link "Download" at bounding box center [1336, 349] width 58 height 19
click at [1419, 452] on button "7" at bounding box center [1423, 456] width 23 height 24
click at [1321, 268] on link "Download" at bounding box center [1336, 270] width 58 height 19
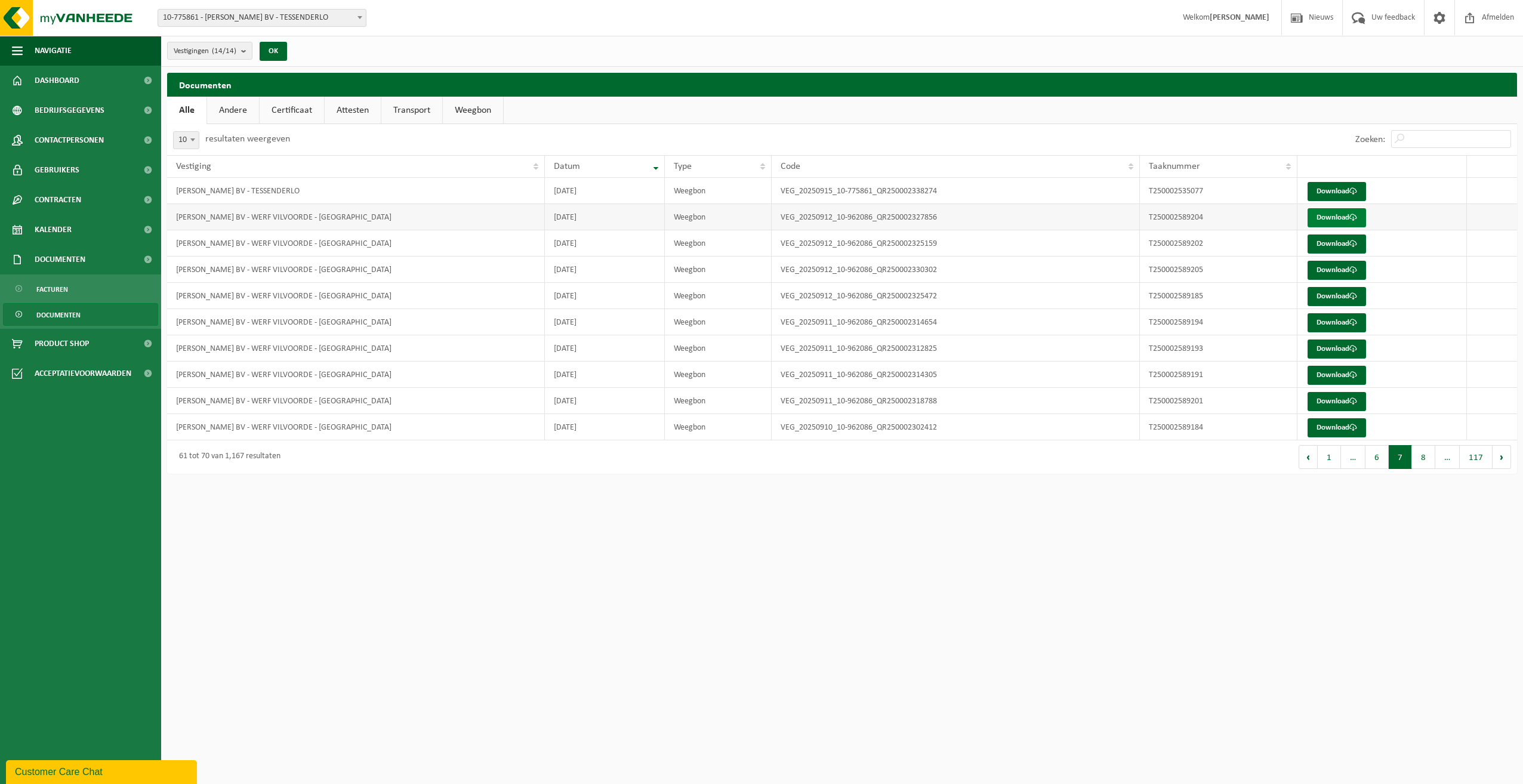
click at [1329, 217] on link "Download" at bounding box center [1336, 218] width 58 height 19
click at [1332, 243] on link "Download" at bounding box center [1336, 244] width 58 height 19
click at [1319, 403] on link "Download" at bounding box center [1336, 401] width 58 height 19
click at [1328, 319] on link "Download" at bounding box center [1336, 323] width 58 height 19
click at [1327, 369] on link "Download" at bounding box center [1336, 375] width 58 height 19
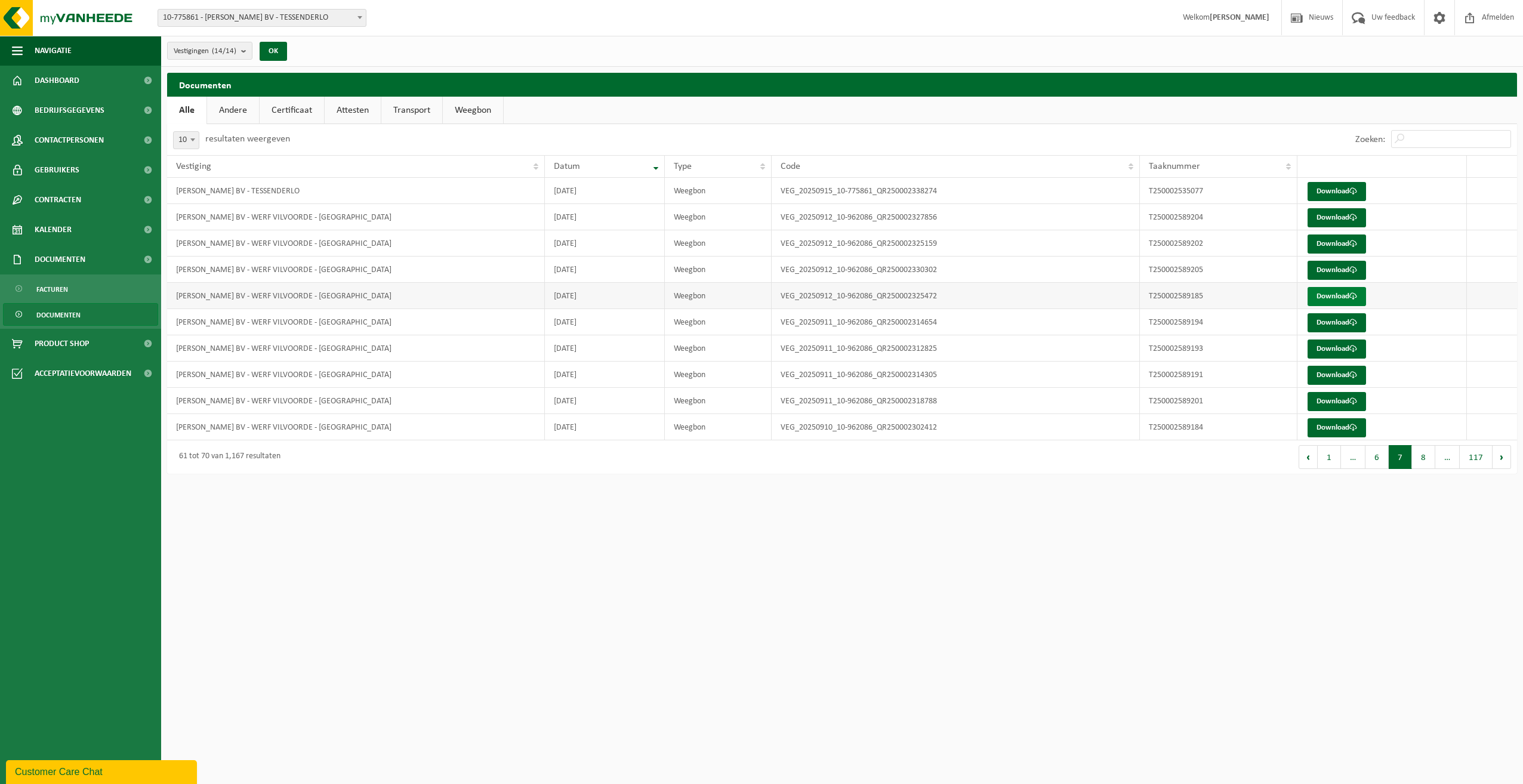
click at [1342, 294] on link "Download" at bounding box center [1336, 296] width 58 height 19
click at [1420, 462] on button "8" at bounding box center [1423, 456] width 23 height 24
click at [1427, 466] on button "9" at bounding box center [1423, 456] width 23 height 24
click at [1370, 454] on button "8" at bounding box center [1372, 456] width 23 height 24
click at [1310, 459] on button "Vorige" at bounding box center [1308, 456] width 19 height 24
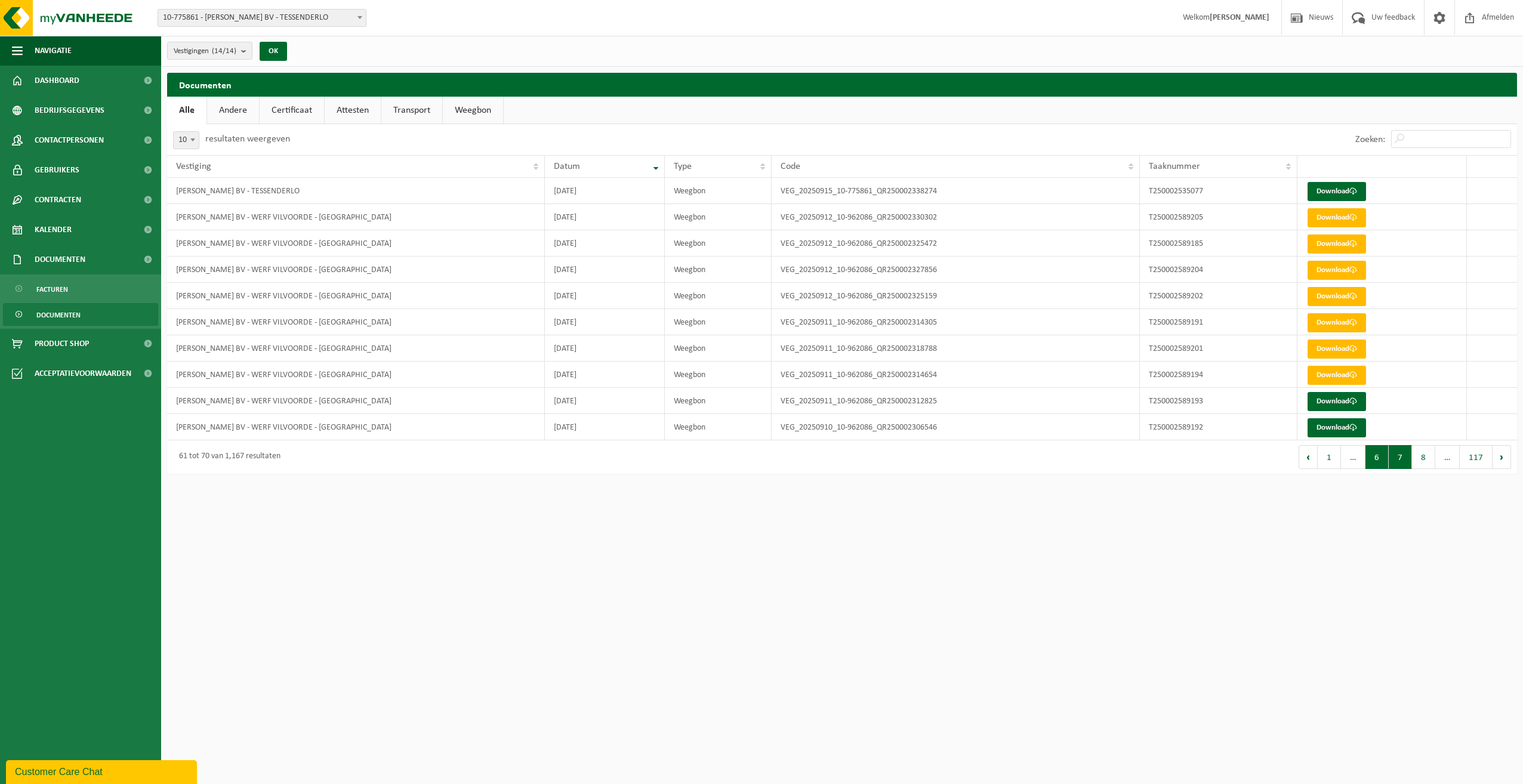
click at [1380, 460] on button "6" at bounding box center [1377, 456] width 23 height 24
click at [1394, 459] on button "6" at bounding box center [1400, 456] width 23 height 24
click at [1419, 457] on button "7" at bounding box center [1423, 456] width 23 height 24
click at [1382, 460] on button "6" at bounding box center [1377, 456] width 23 height 24
click at [1422, 460] on button "7" at bounding box center [1423, 456] width 23 height 24
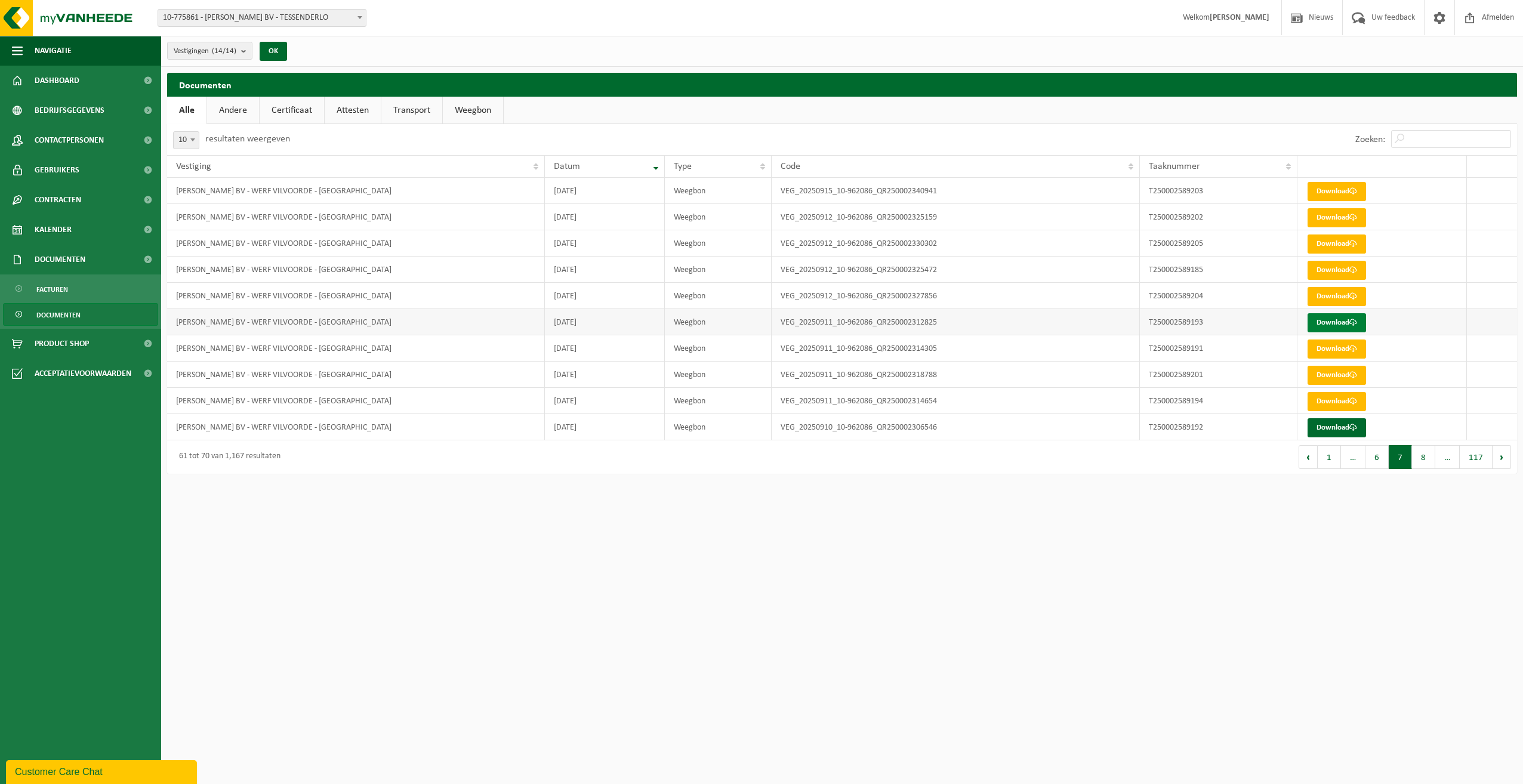
click at [1323, 316] on link "Download" at bounding box center [1336, 323] width 58 height 19
click at [1375, 458] on button "6" at bounding box center [1377, 456] width 23 height 24
click at [1421, 454] on button "7" at bounding box center [1423, 456] width 23 height 24
click at [1424, 454] on button "8" at bounding box center [1423, 456] width 23 height 24
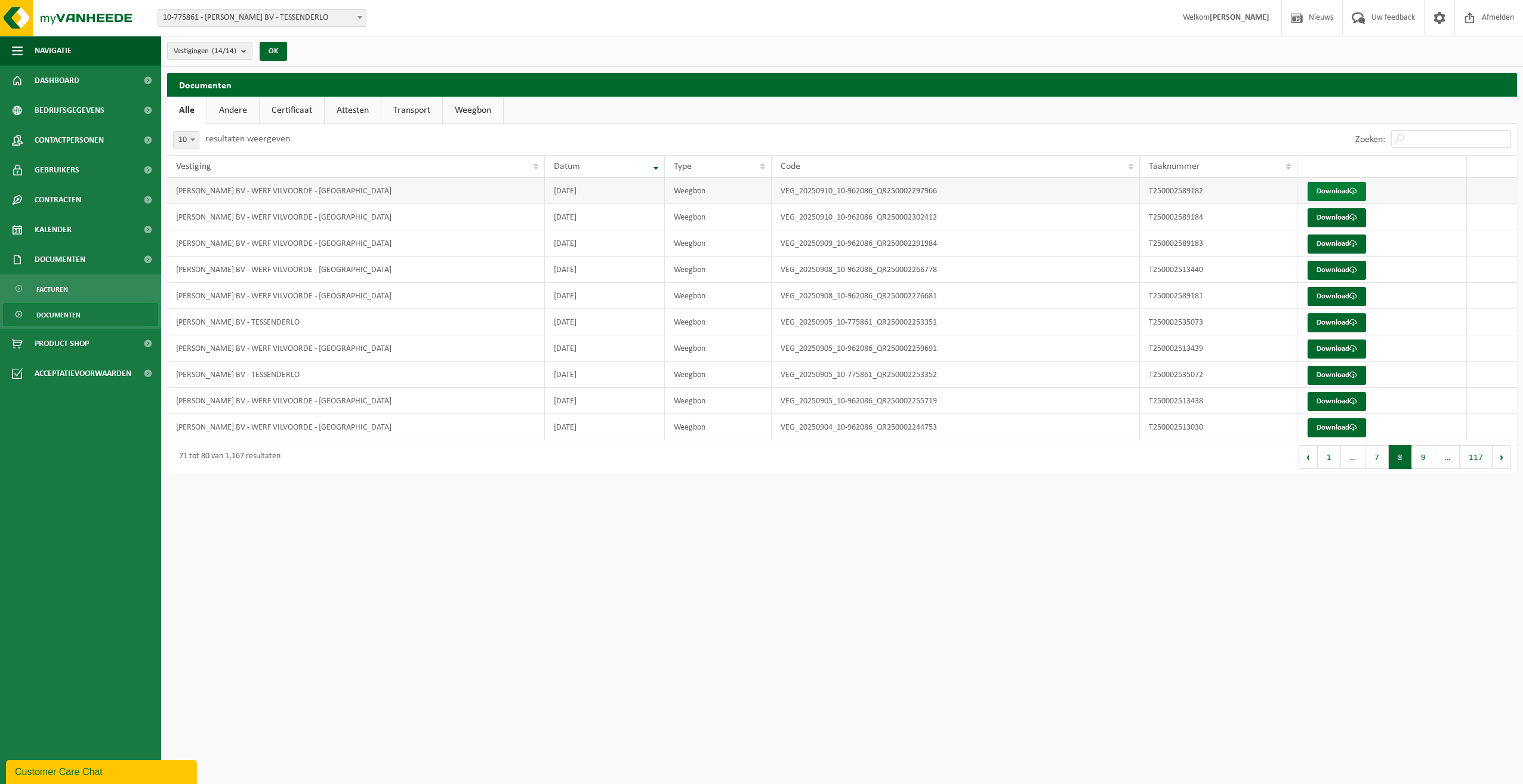
click at [1333, 189] on link "Download" at bounding box center [1336, 191] width 58 height 19
click at [1321, 246] on link "Download" at bounding box center [1336, 244] width 58 height 19
click at [1333, 294] on link "Download" at bounding box center [1336, 296] width 58 height 19
click at [1325, 268] on link "Download" at bounding box center [1336, 270] width 58 height 19
click at [1325, 347] on link "Download" at bounding box center [1336, 349] width 58 height 19
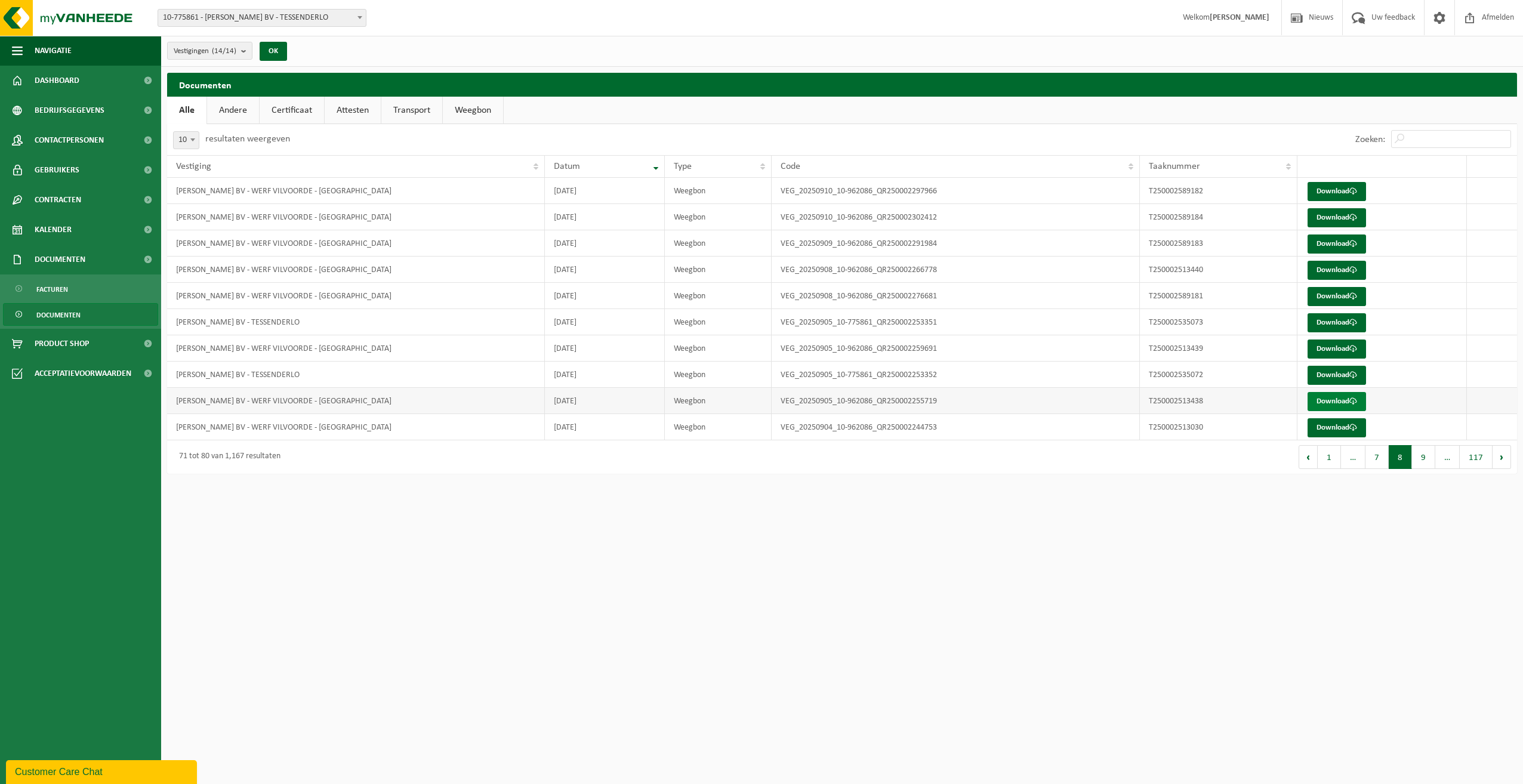
click at [1328, 396] on link "Download" at bounding box center [1336, 401] width 58 height 19
click at [1423, 458] on button "9" at bounding box center [1423, 456] width 23 height 24
click at [1328, 239] on link "Download" at bounding box center [1336, 244] width 58 height 19
click at [1331, 188] on link "Download" at bounding box center [1336, 191] width 58 height 19
click at [1329, 218] on link "Download" at bounding box center [1336, 218] width 58 height 19
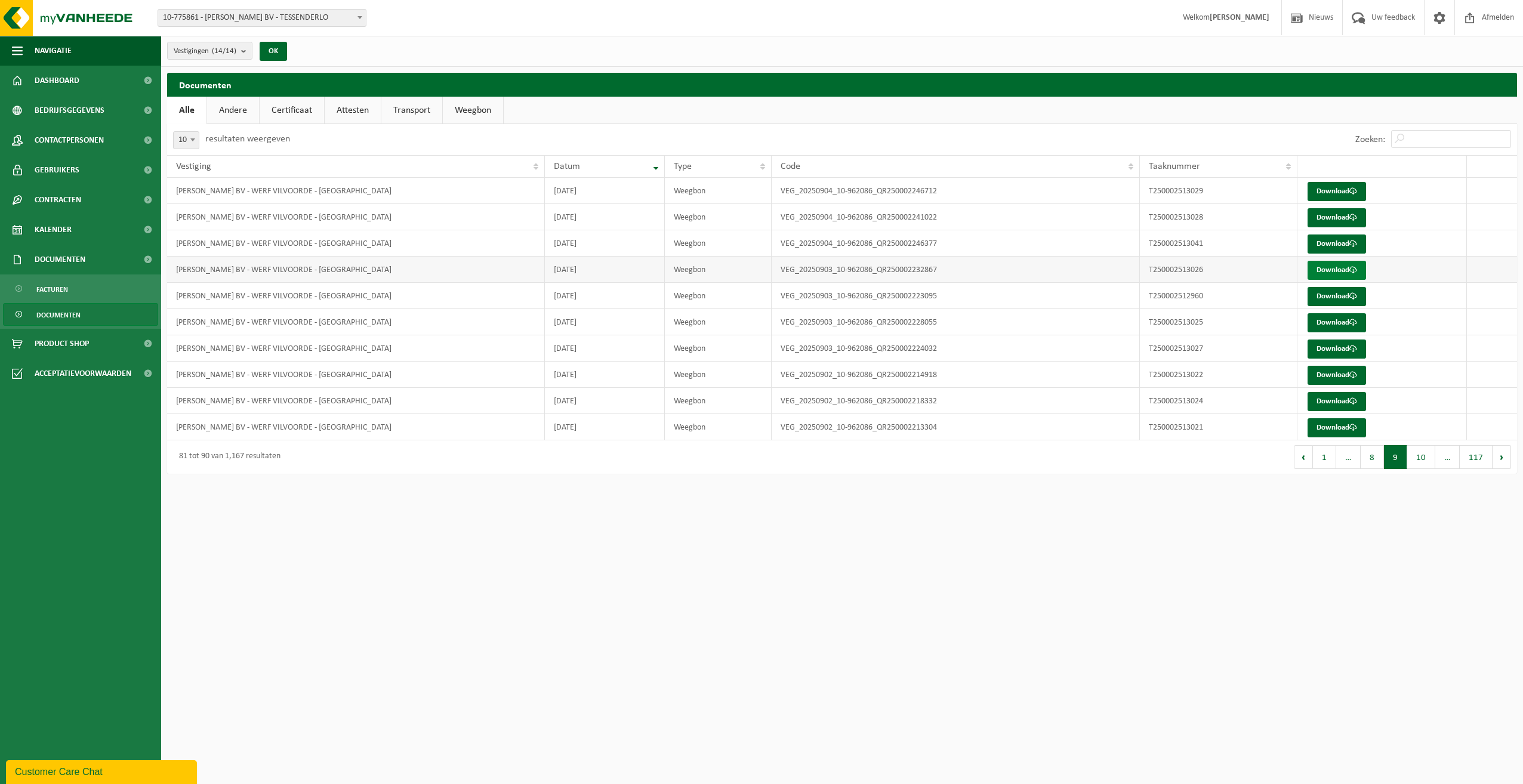
click at [1319, 268] on link "Download" at bounding box center [1336, 270] width 58 height 19
click at [1331, 317] on link "Download" at bounding box center [1336, 323] width 58 height 19
click at [1332, 344] on link "Download" at bounding box center [1336, 349] width 58 height 19
click at [1334, 398] on link "Download" at bounding box center [1336, 401] width 58 height 19
click at [1332, 371] on link "Download" at bounding box center [1336, 375] width 58 height 19
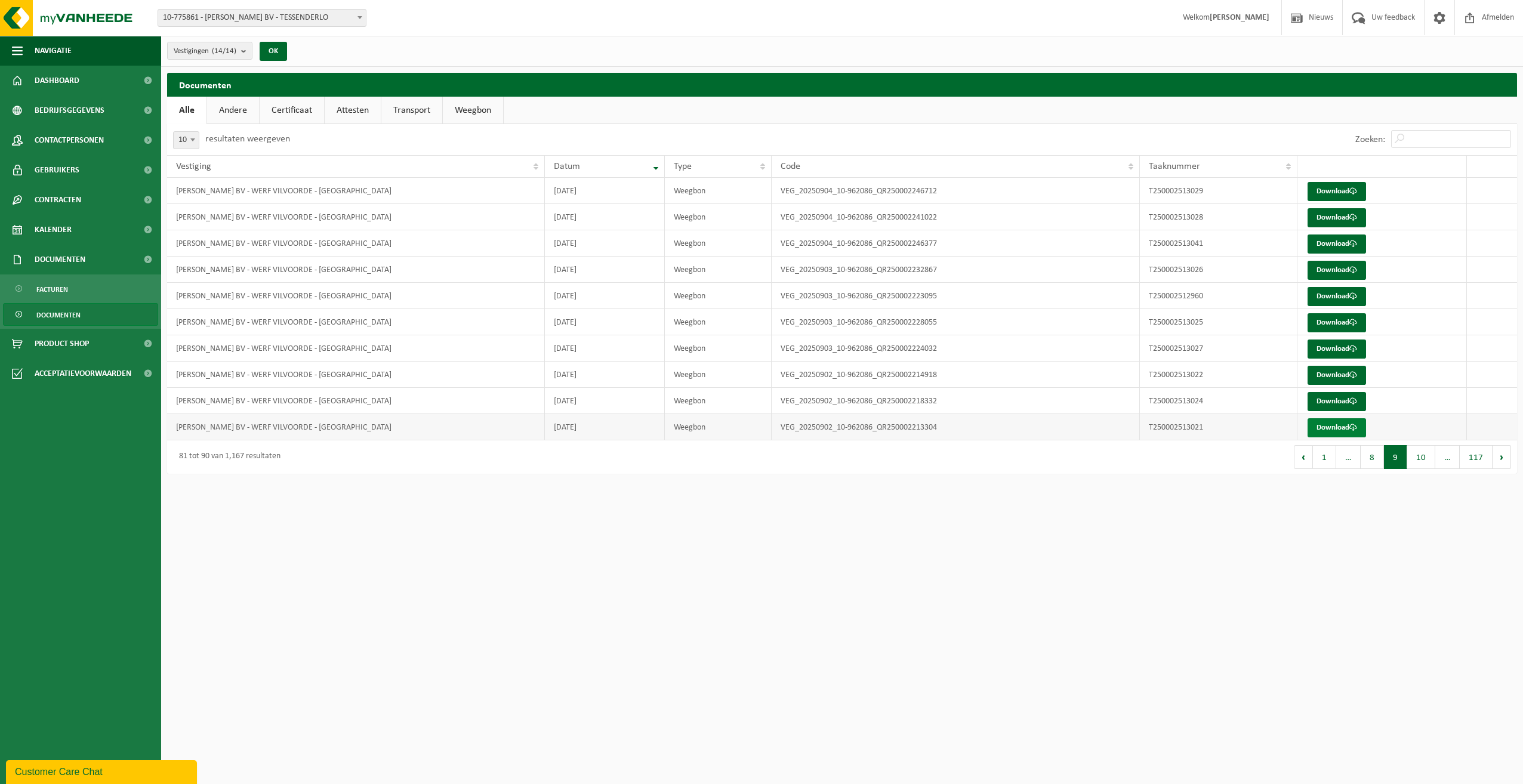
click at [1320, 426] on link "Download" at bounding box center [1336, 428] width 58 height 19
click at [1330, 293] on link "Download" at bounding box center [1336, 296] width 58 height 19
click at [1327, 294] on link "Download" at bounding box center [1336, 296] width 58 height 19
click at [1421, 452] on button "10" at bounding box center [1421, 456] width 28 height 24
click at [1326, 220] on link "Download" at bounding box center [1336, 218] width 58 height 19
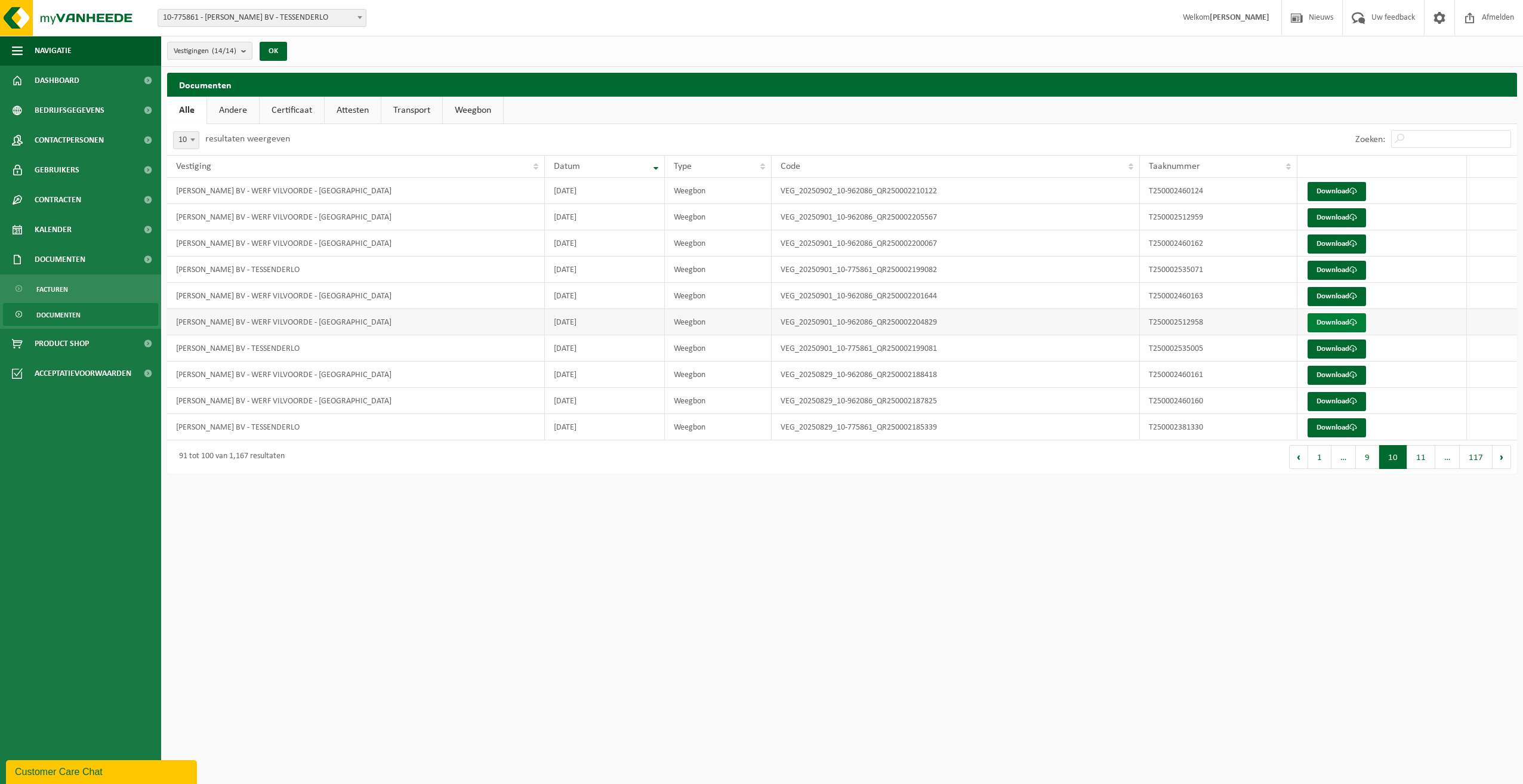
click at [1330, 322] on link "Download" at bounding box center [1336, 323] width 58 height 19
click at [1334, 299] on link "Download" at bounding box center [1336, 296] width 58 height 19
click at [1322, 240] on link "Download" at bounding box center [1336, 244] width 58 height 19
